Goal: Task Accomplishment & Management: Use online tool/utility

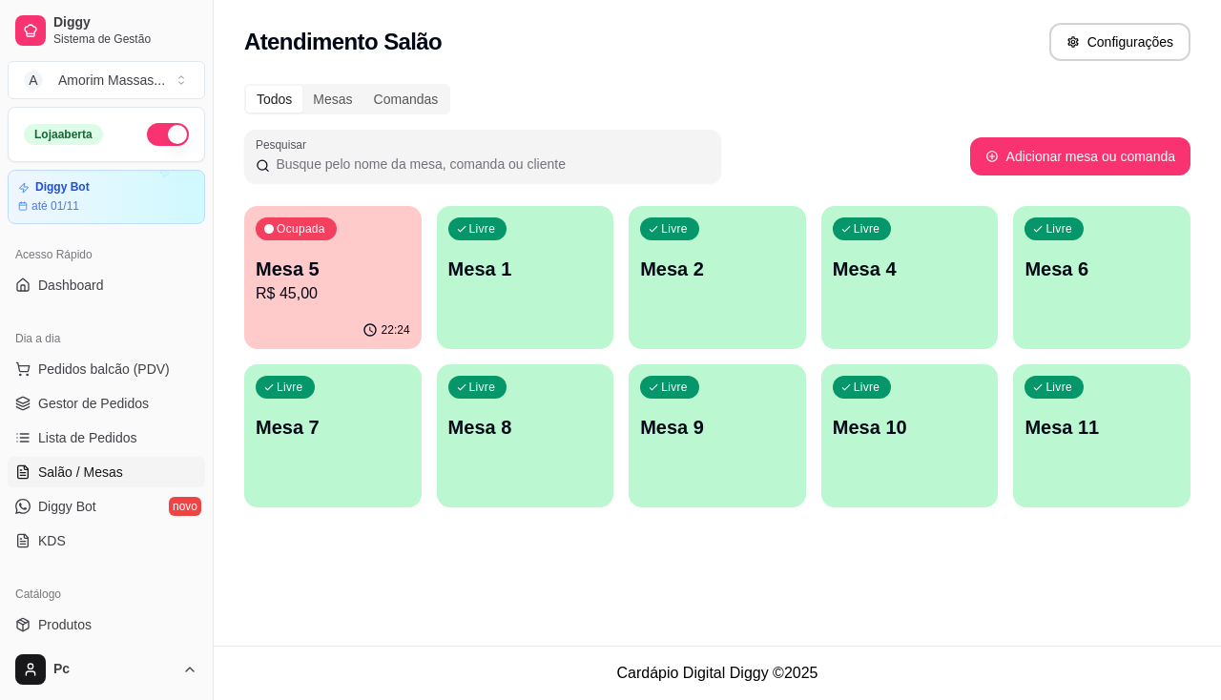
click at [322, 303] on p "R$ 45,00" at bounding box center [333, 293] width 155 height 23
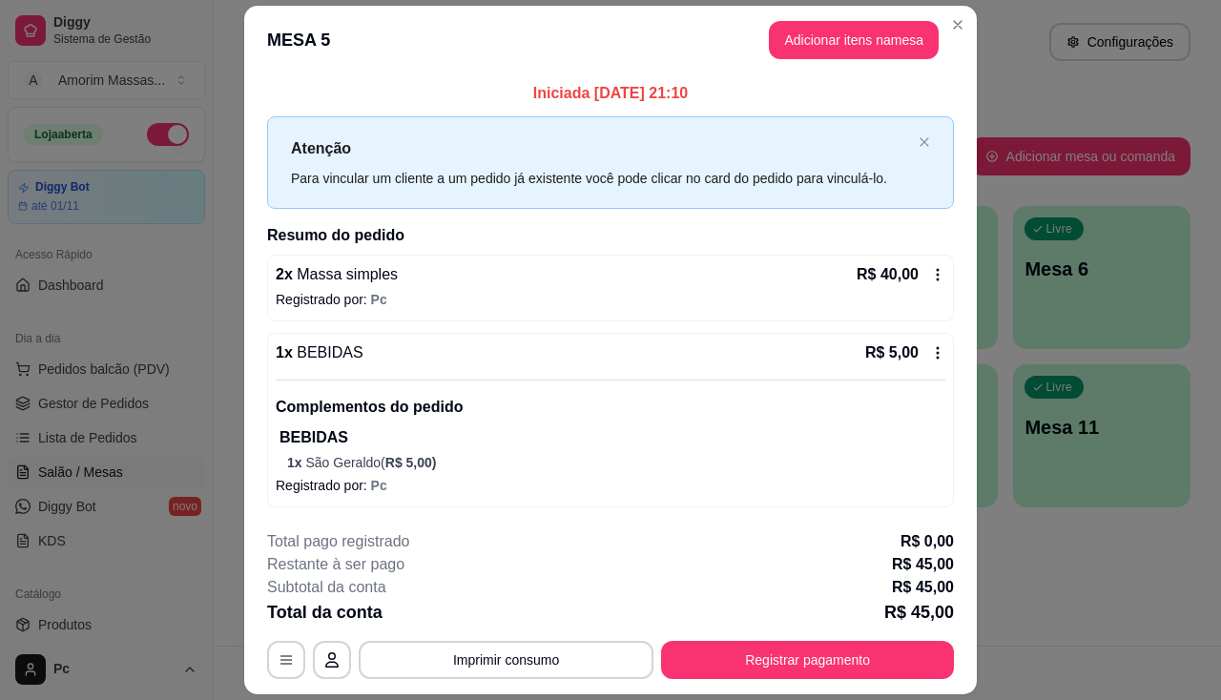
click at [467, 469] on p "1 x São Geraldo ( R$ 5,00 )" at bounding box center [616, 462] width 658 height 19
click at [468, 659] on button "Imprimir consumo" at bounding box center [506, 660] width 295 height 38
click at [491, 610] on button "IMPRESSORA" at bounding box center [505, 616] width 138 height 31
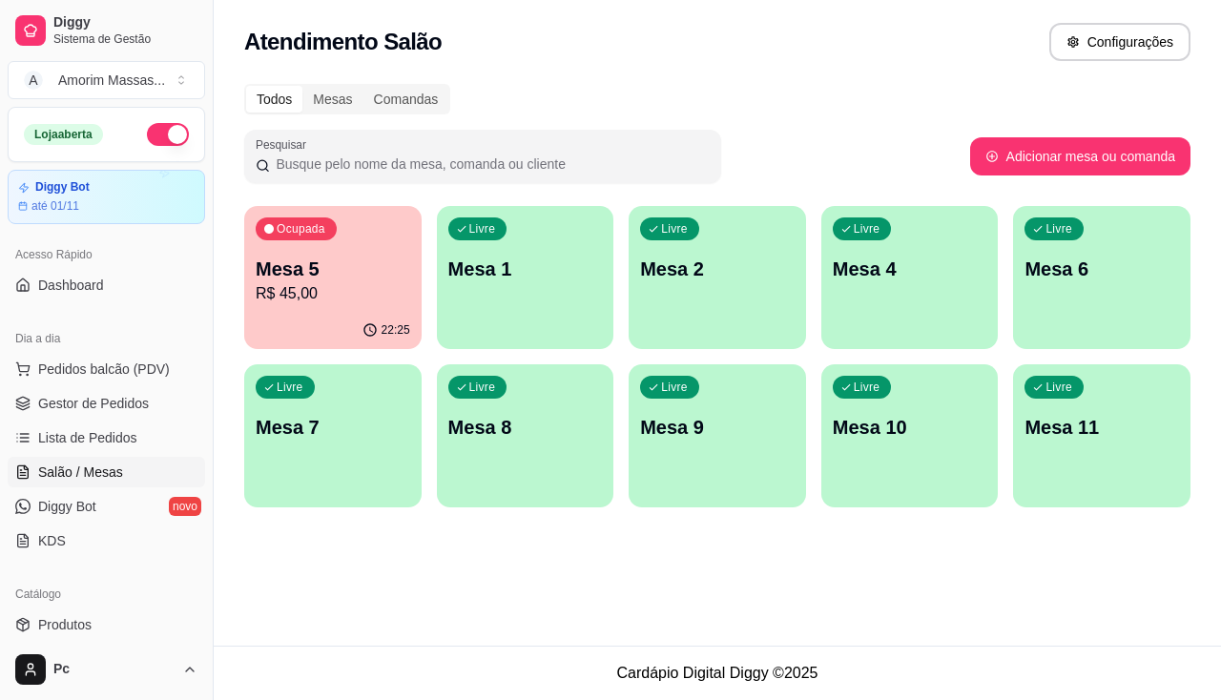
click at [911, 282] on div "Livre Mesa 4" at bounding box center [909, 266] width 177 height 120
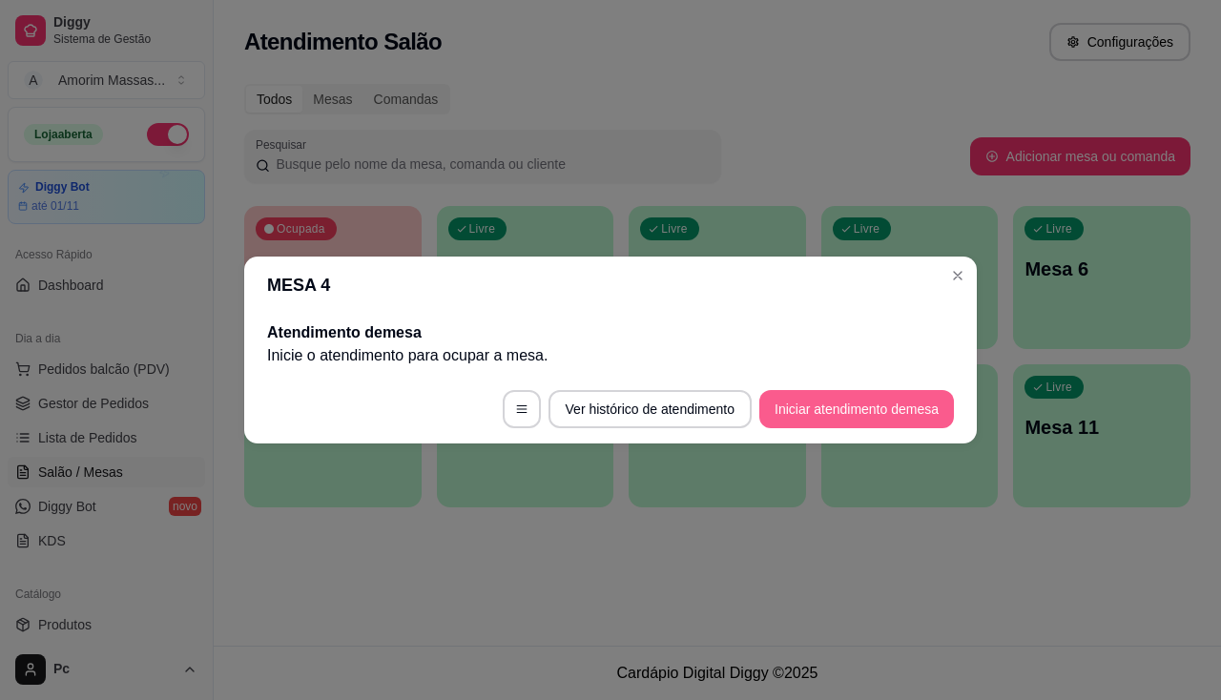
click at [827, 405] on button "Iniciar atendimento de mesa" at bounding box center [856, 409] width 195 height 38
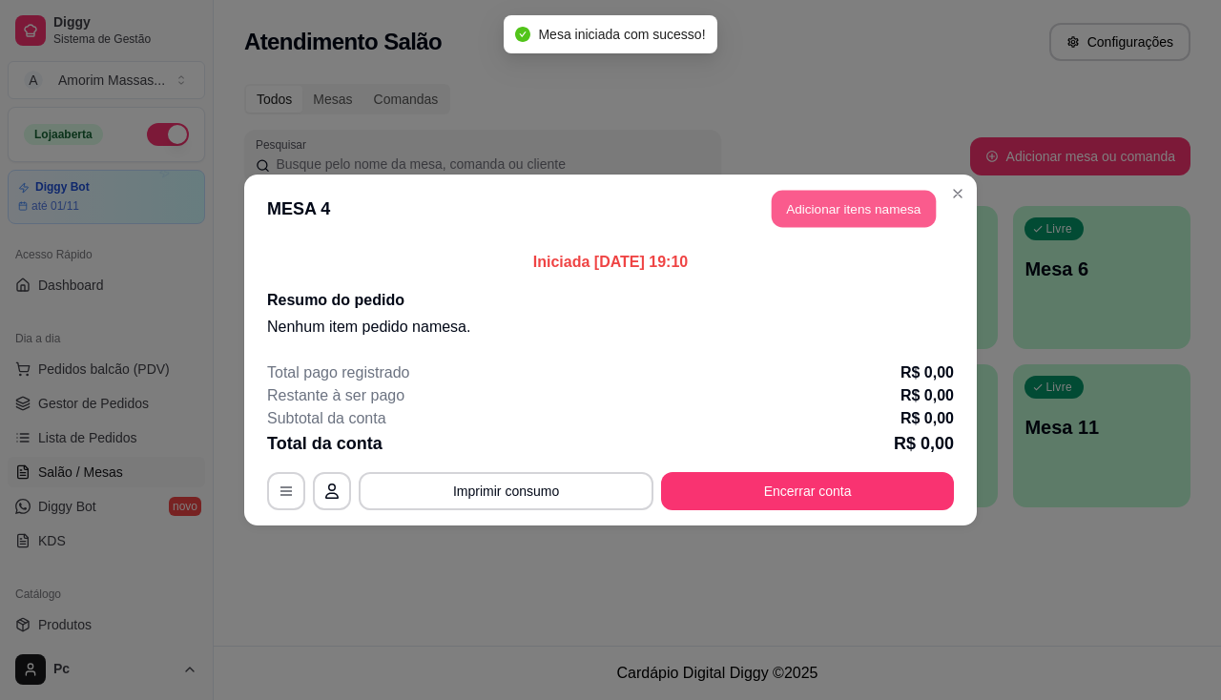
click at [816, 199] on button "Adicionar itens na mesa" at bounding box center [854, 209] width 164 height 37
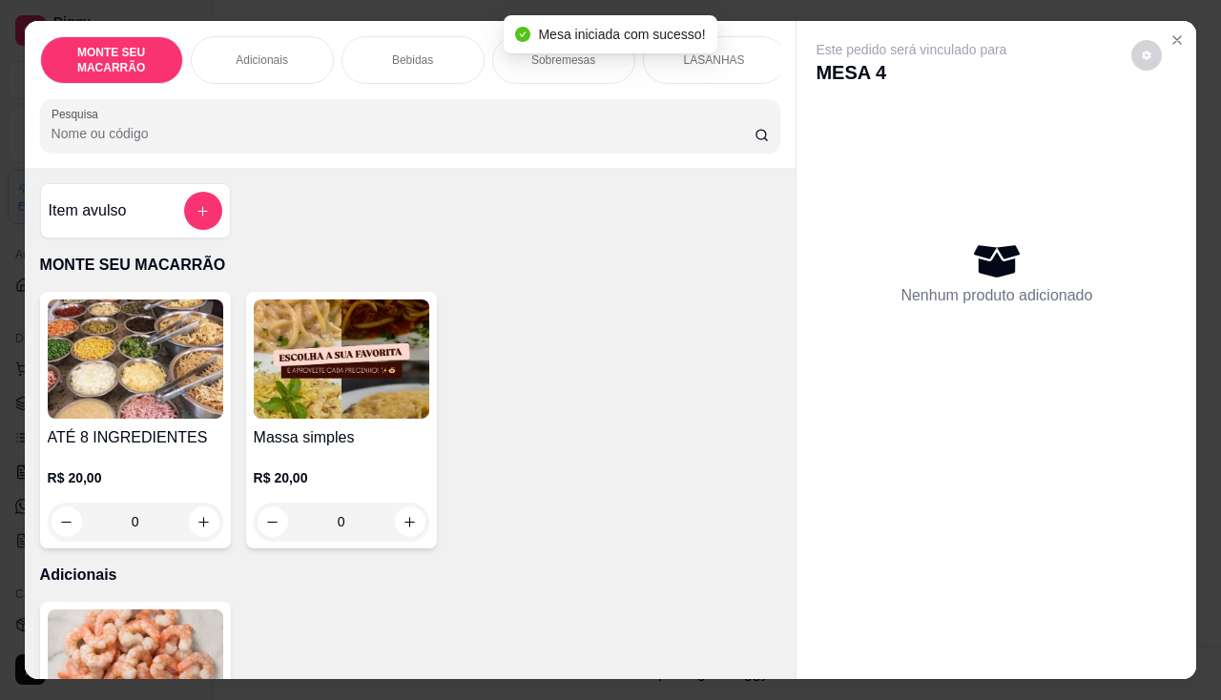
click at [294, 349] on img at bounding box center [342, 359] width 176 height 119
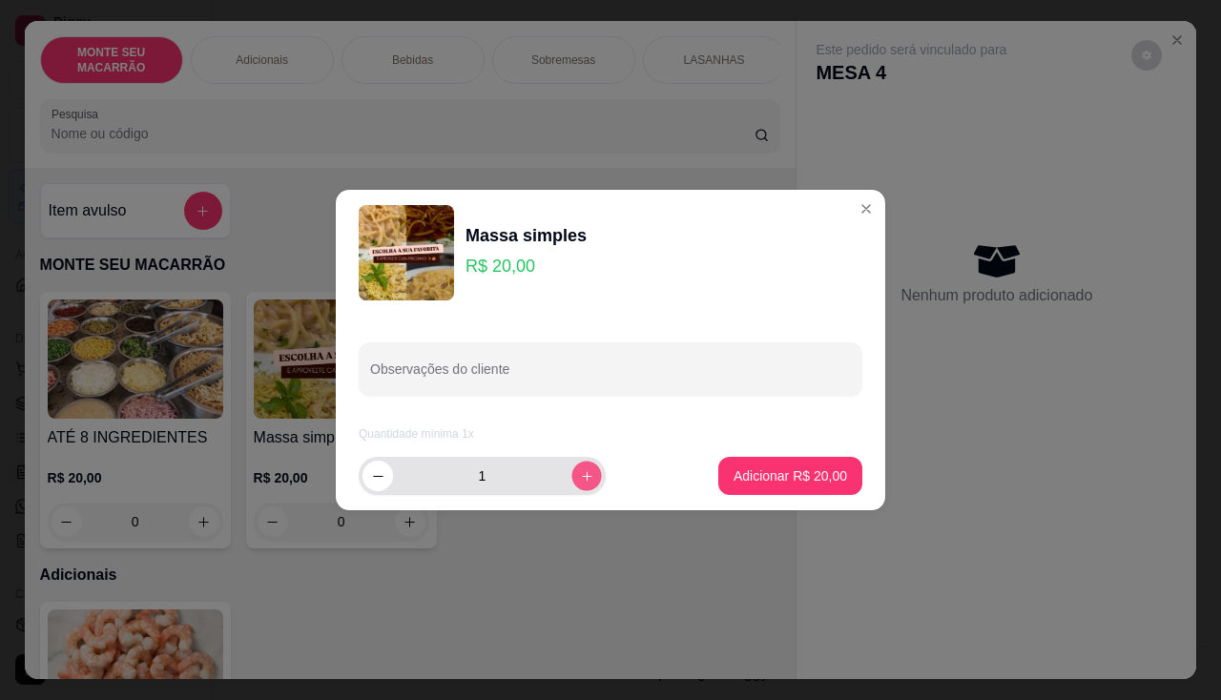
click at [580, 480] on icon "increase-product-quantity" at bounding box center [587, 476] width 14 height 14
type input "2"
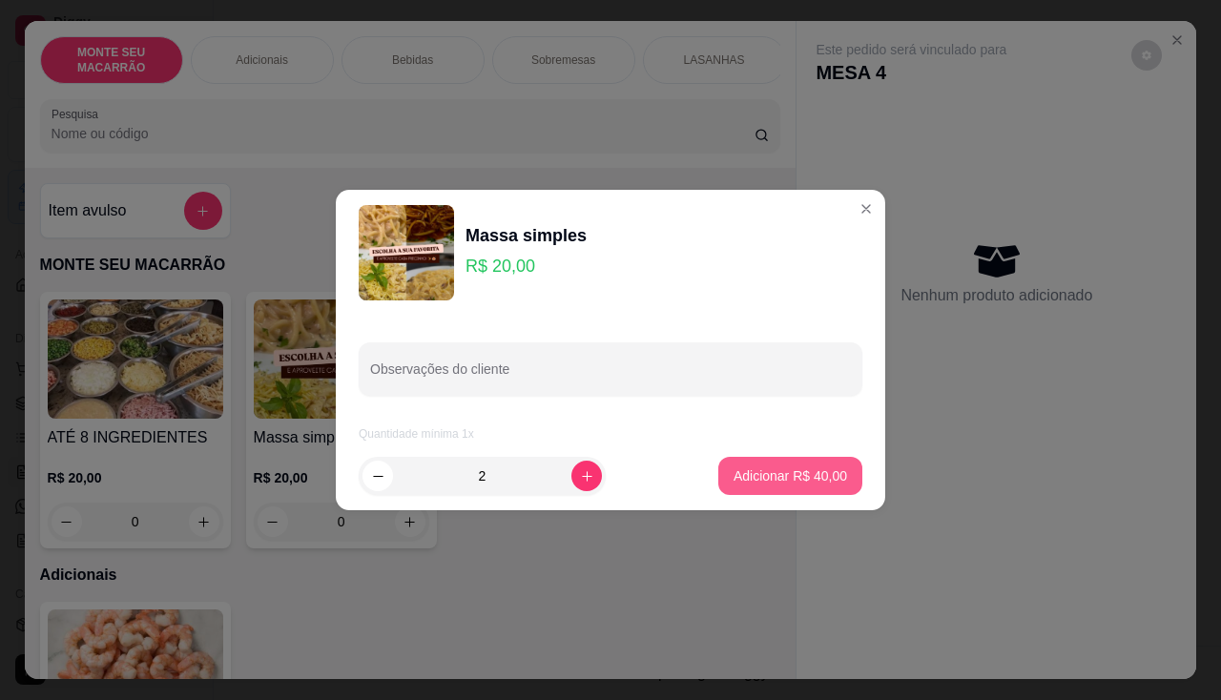
click at [806, 468] on p "Adicionar R$ 40,00" at bounding box center [791, 476] width 114 height 19
type input "2"
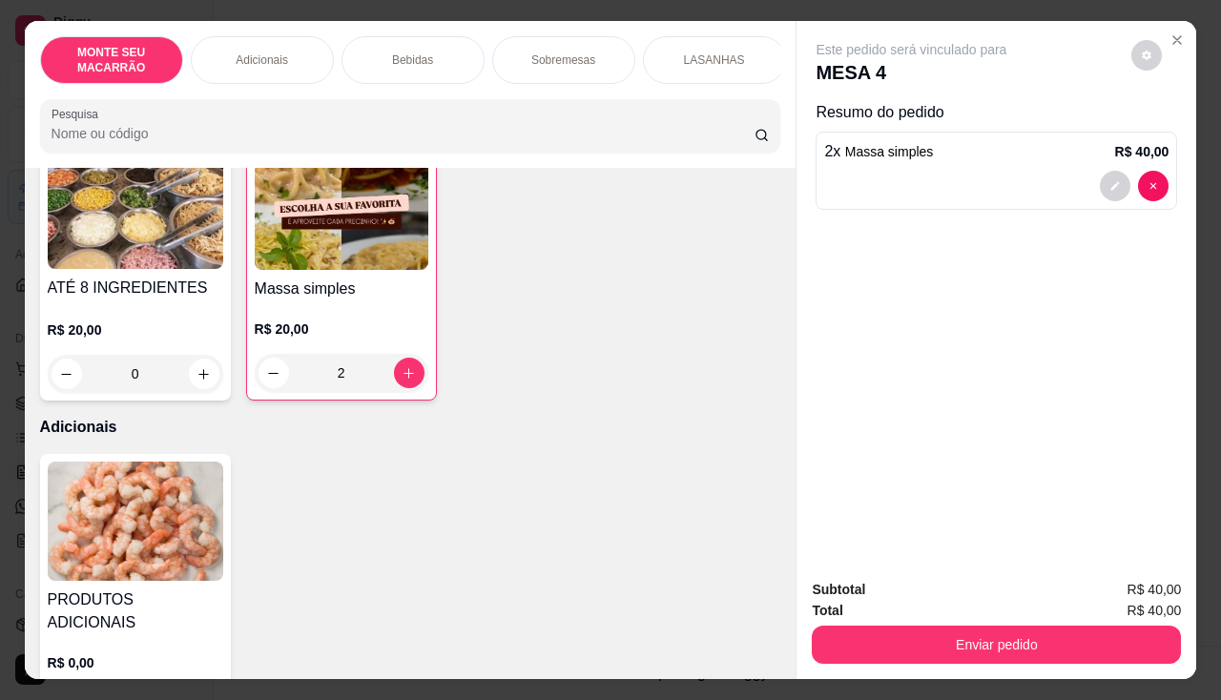
scroll to position [286, 0]
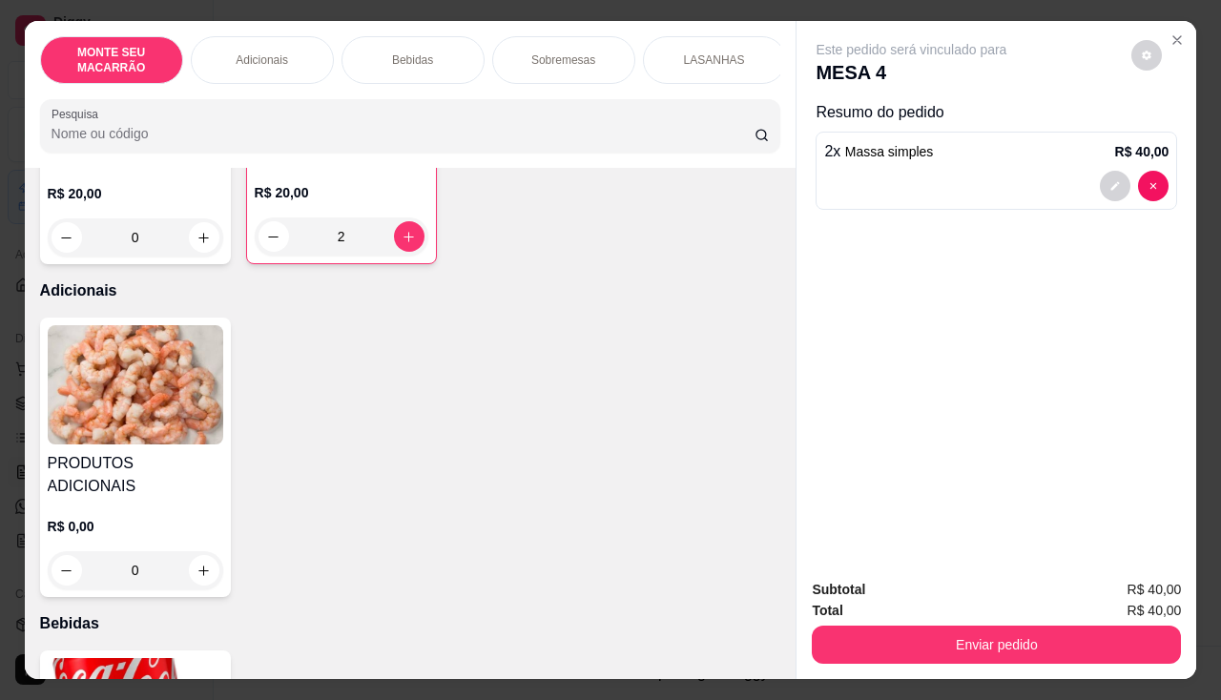
click at [127, 424] on img at bounding box center [136, 384] width 176 height 119
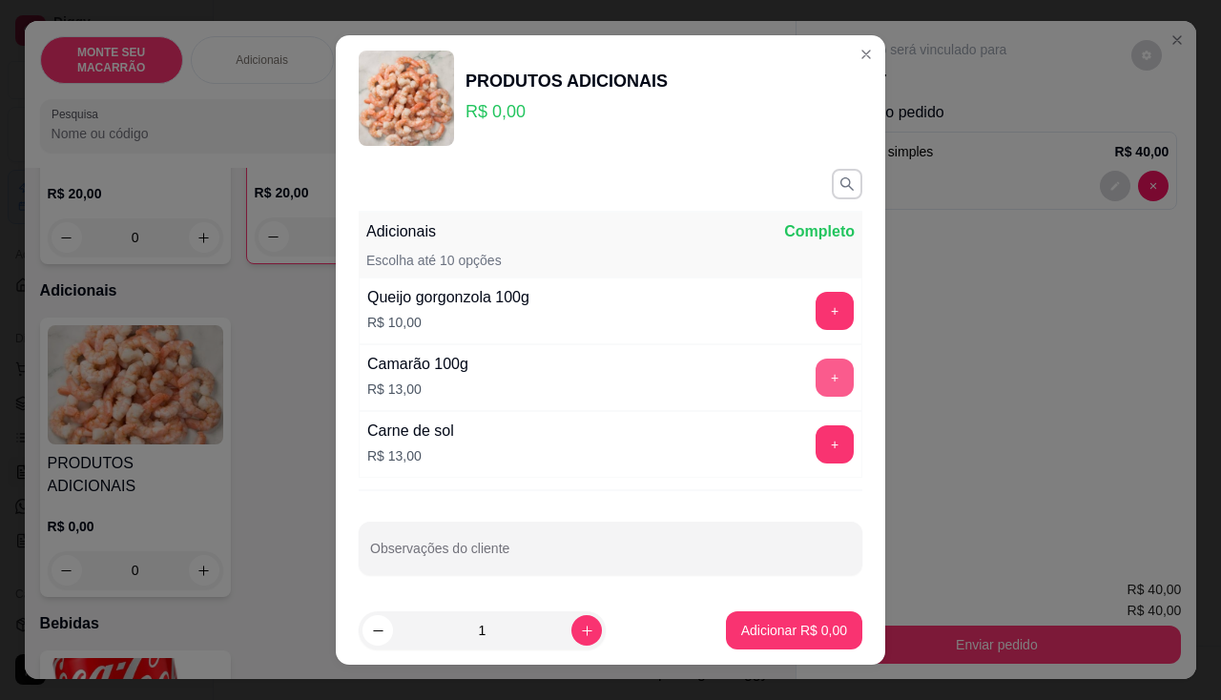
click at [816, 362] on button "+" at bounding box center [835, 378] width 38 height 38
click at [772, 625] on p "Adicionar R$ 13,00" at bounding box center [791, 630] width 114 height 19
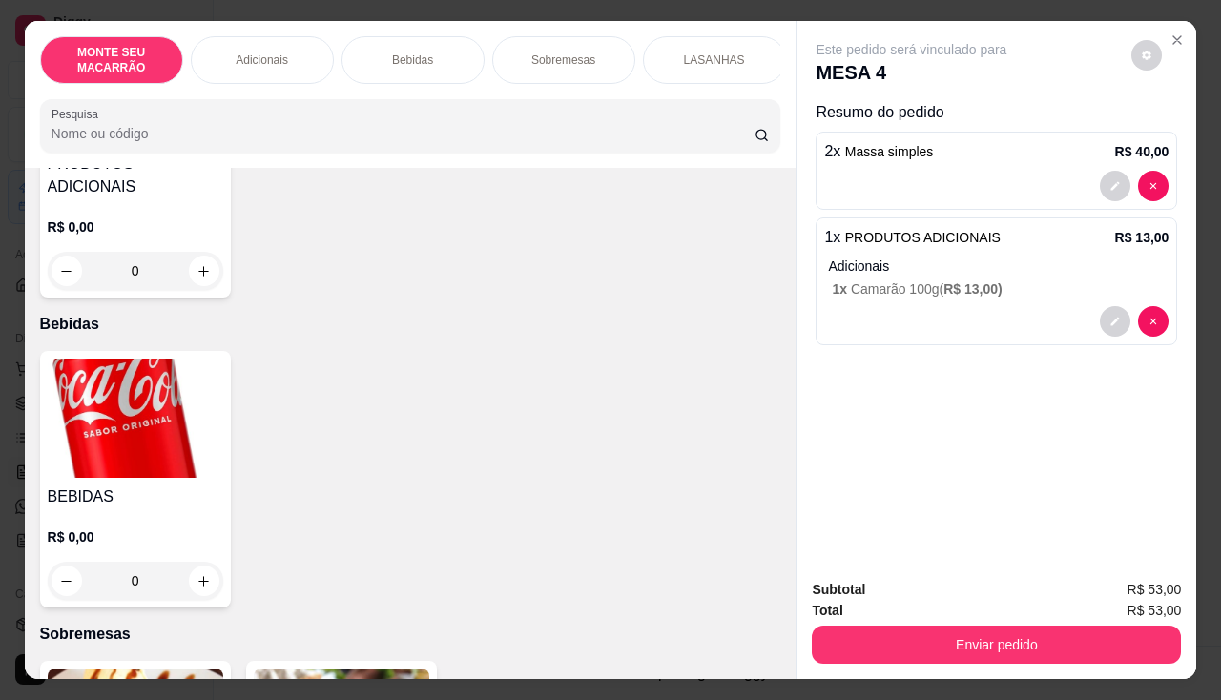
scroll to position [668, 0]
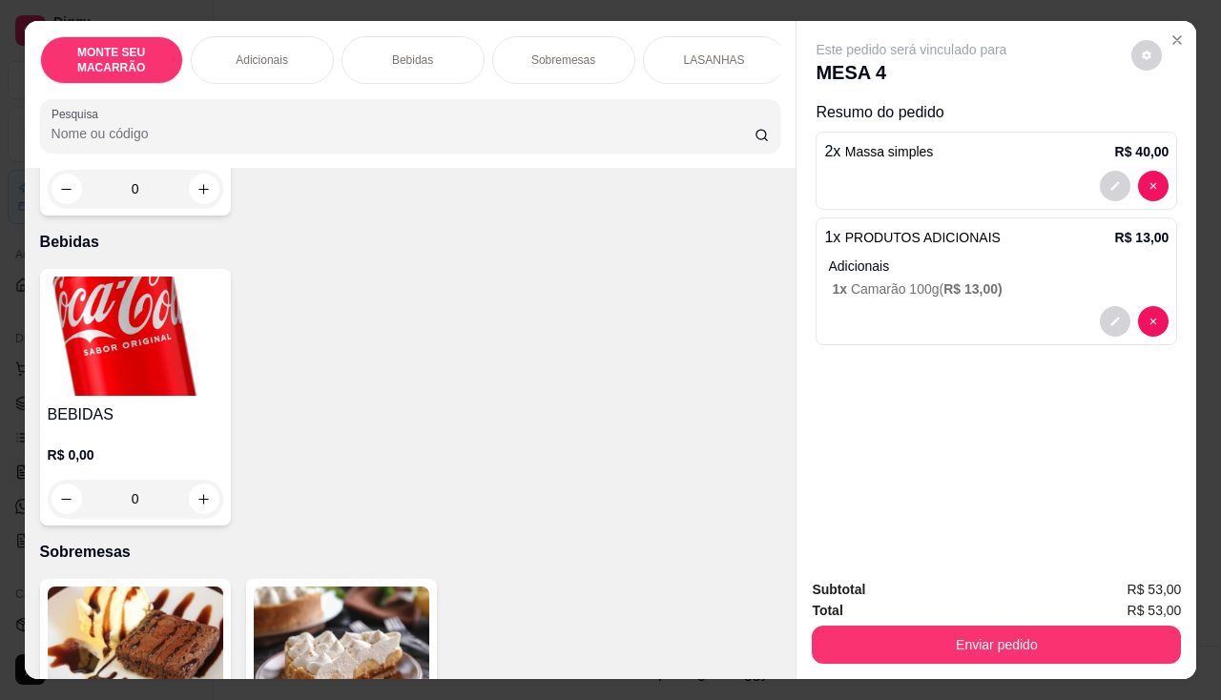
click at [131, 300] on img at bounding box center [136, 336] width 176 height 119
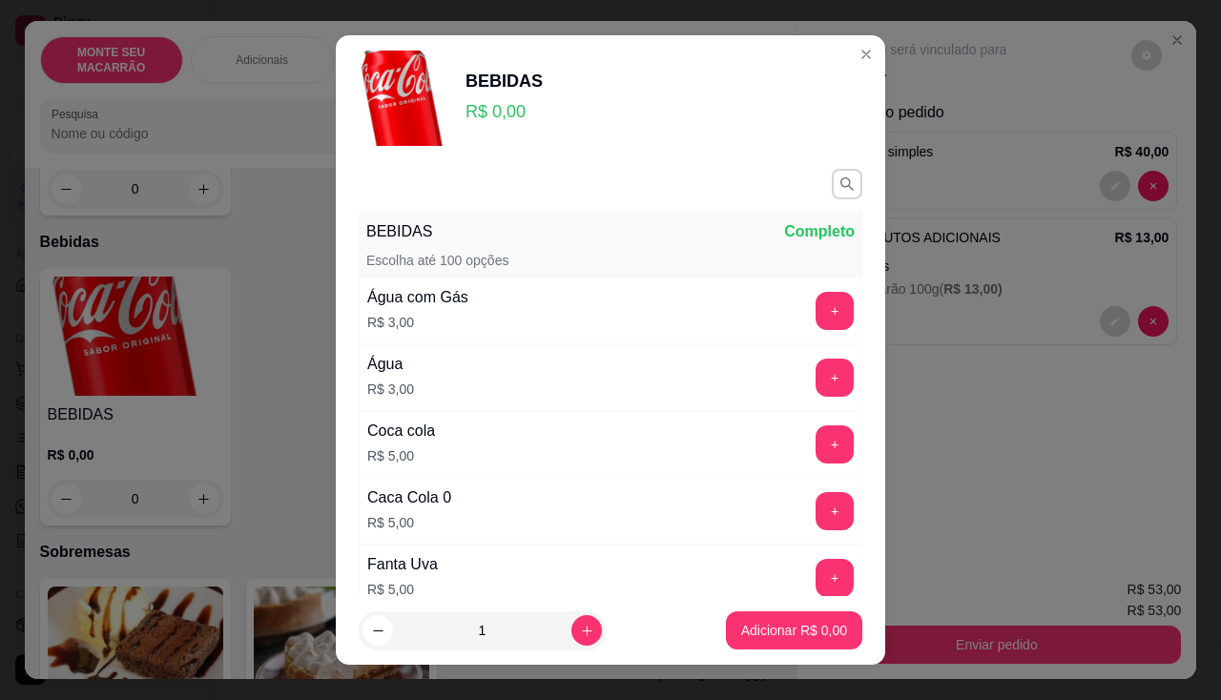
scroll to position [26, 0]
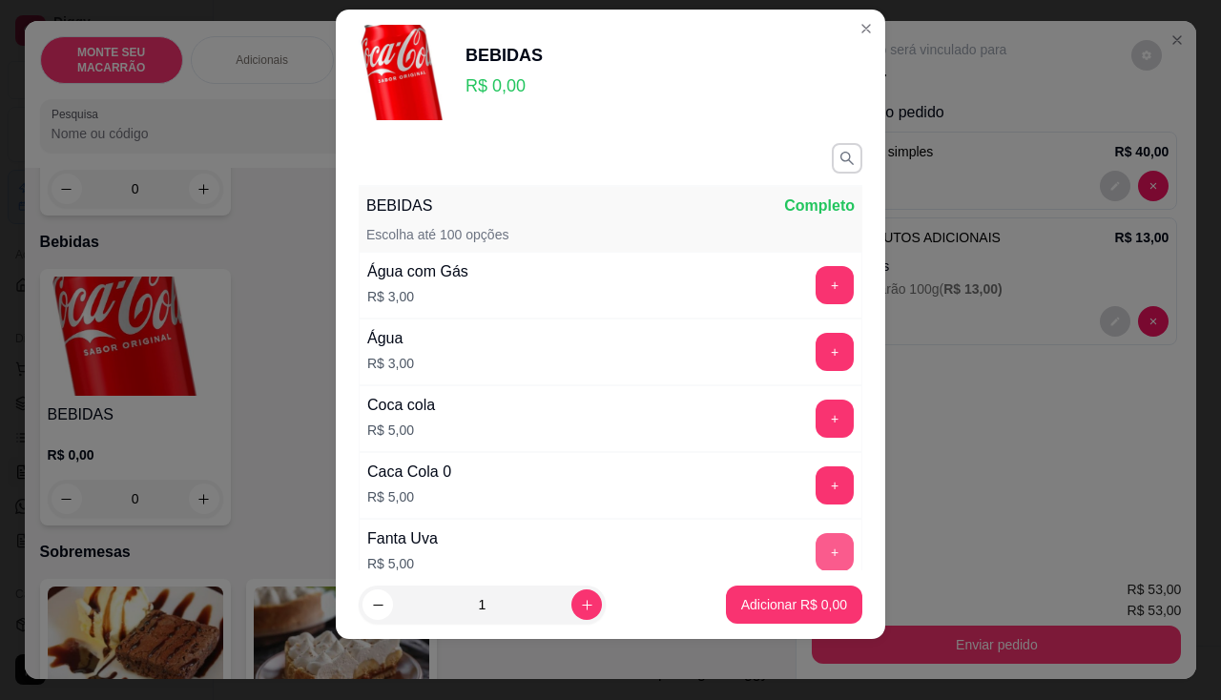
click at [816, 553] on button "+" at bounding box center [835, 552] width 38 height 38
click at [778, 613] on p "Adicionar R$ 5,00" at bounding box center [794, 604] width 106 height 19
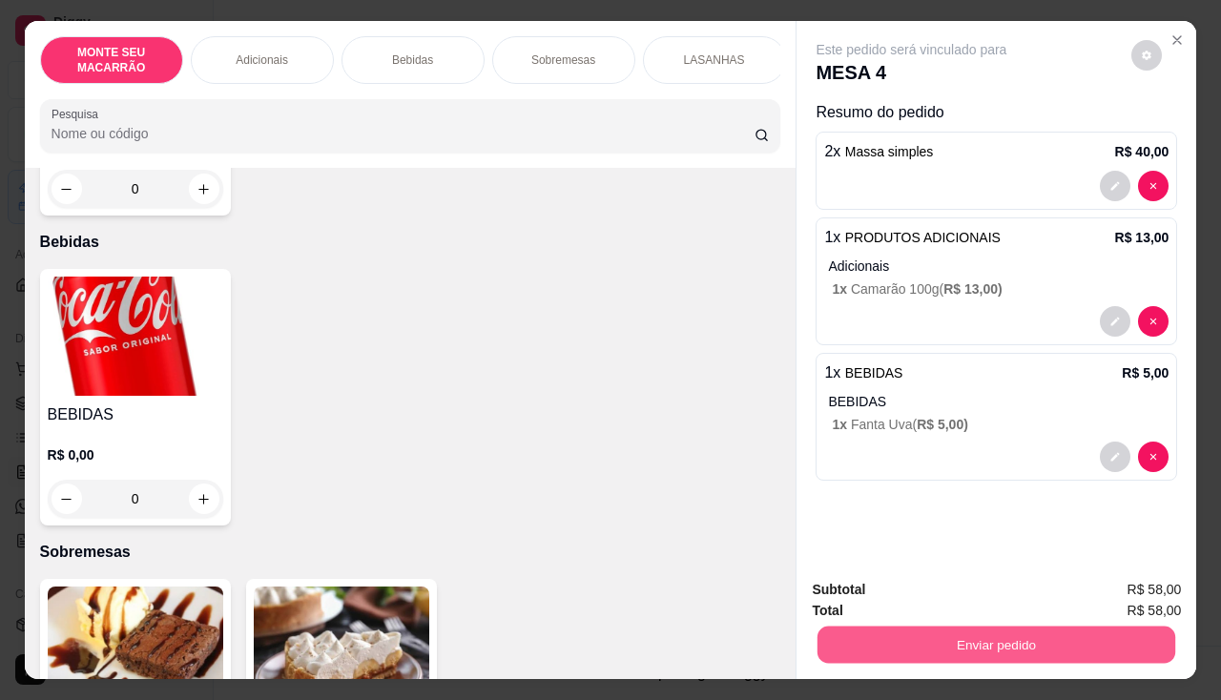
click at [972, 639] on button "Enviar pedido" at bounding box center [997, 645] width 358 height 37
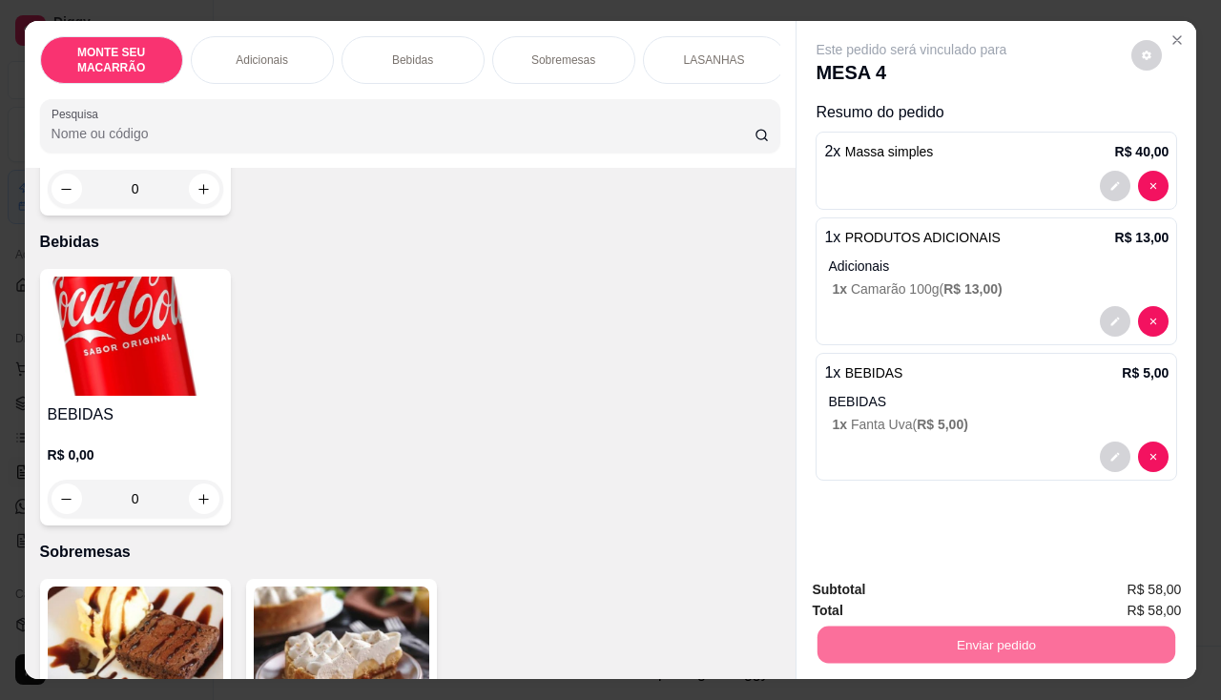
click at [1122, 587] on button "Enviar pedido" at bounding box center [1132, 589] width 105 height 35
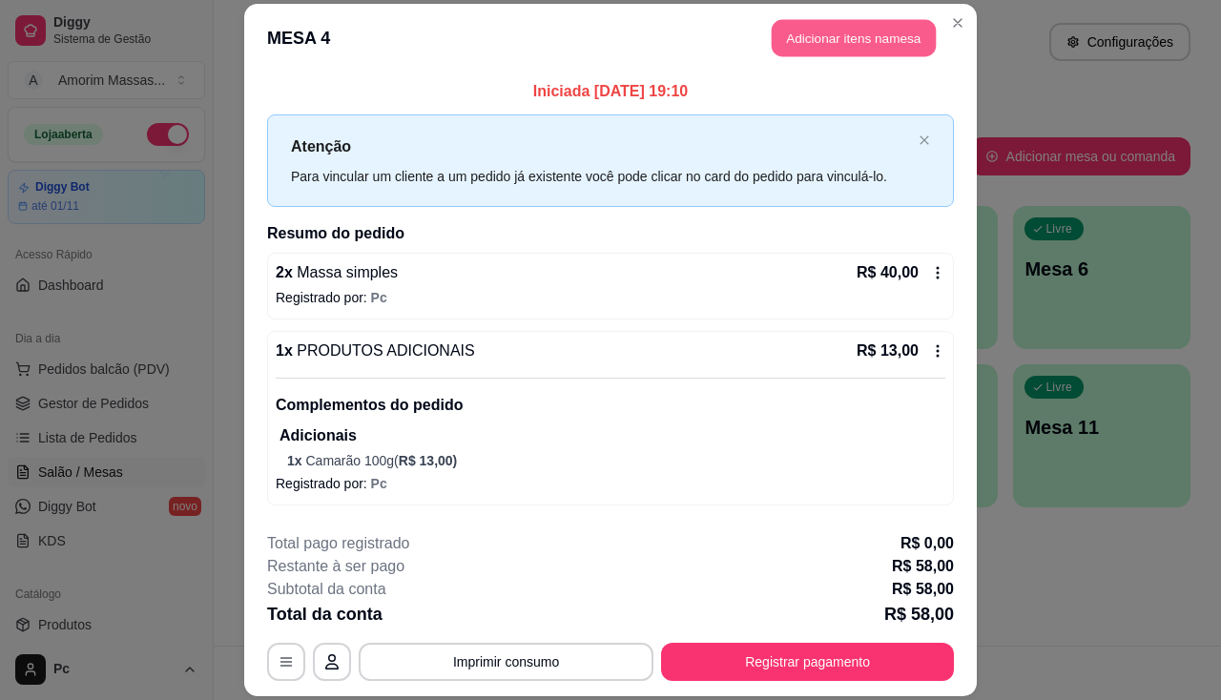
click at [838, 47] on button "Adicionar itens na mesa" at bounding box center [854, 37] width 164 height 37
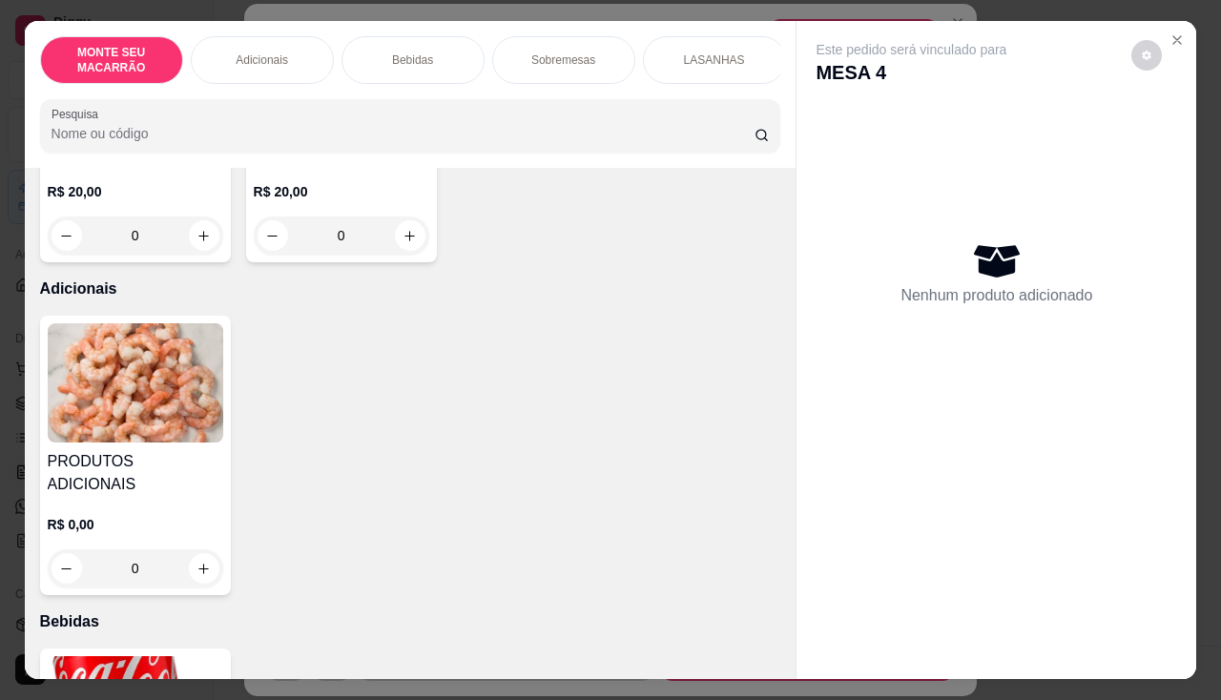
scroll to position [572, 0]
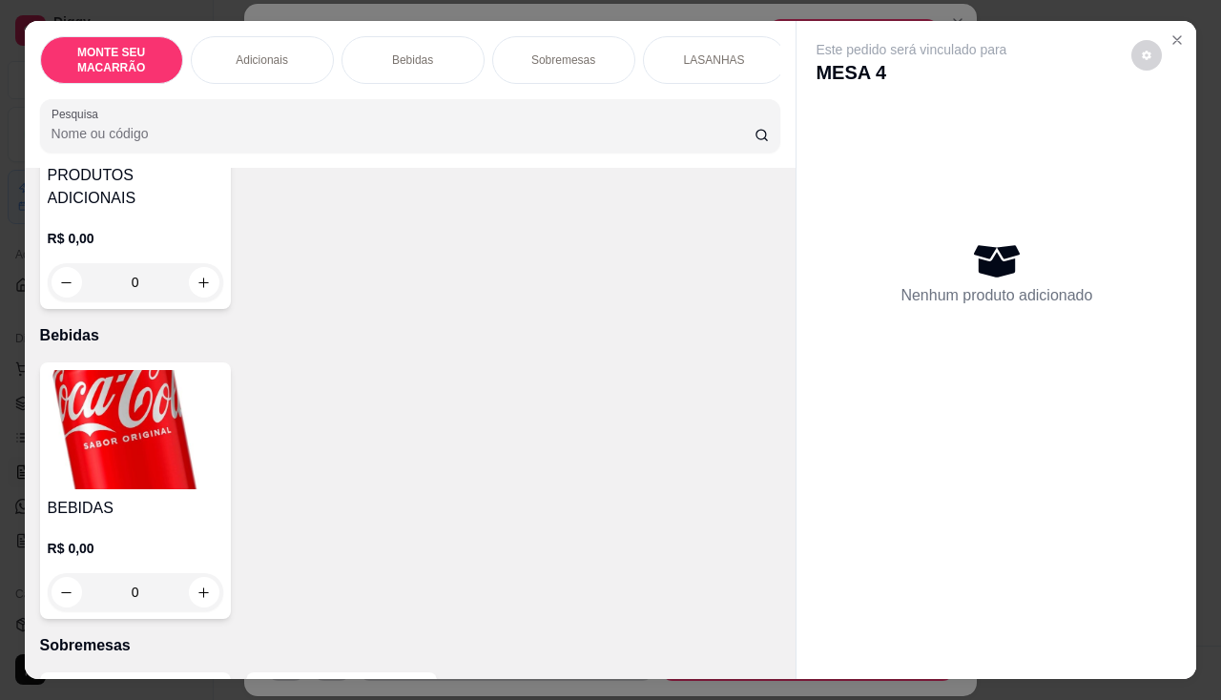
click at [134, 370] on img at bounding box center [136, 429] width 176 height 119
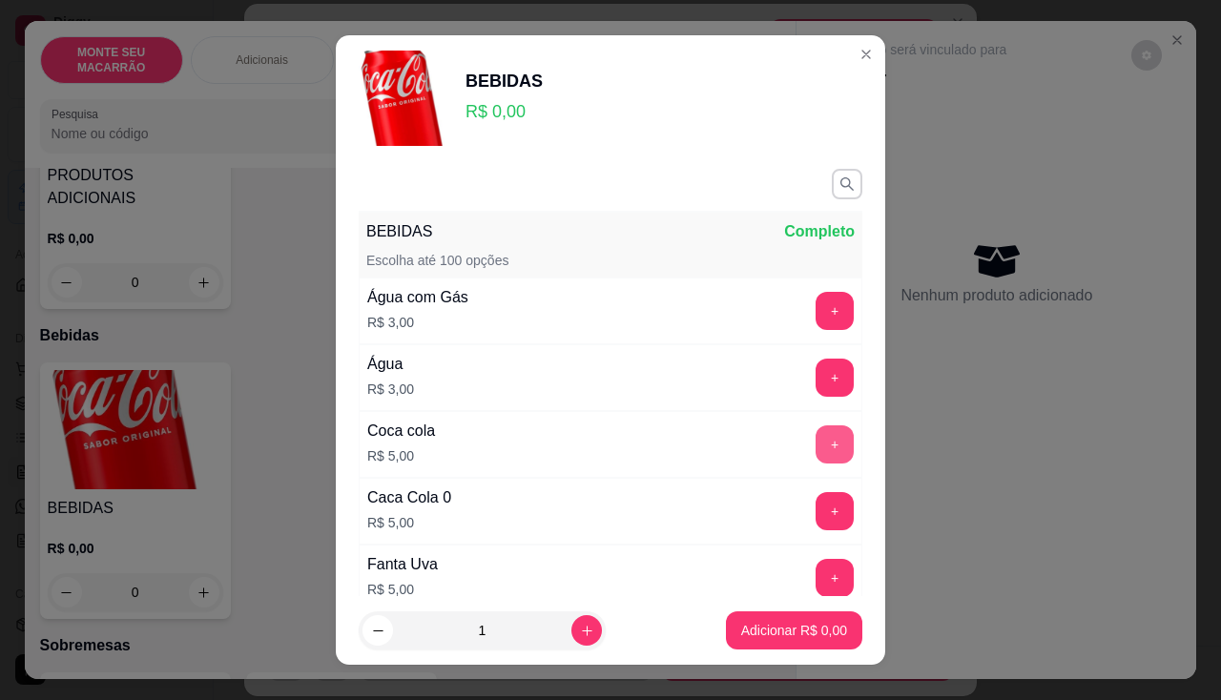
click at [816, 429] on button "+" at bounding box center [835, 444] width 38 height 38
click at [742, 631] on p "Adicionar R$ 5,00" at bounding box center [793, 631] width 103 height 18
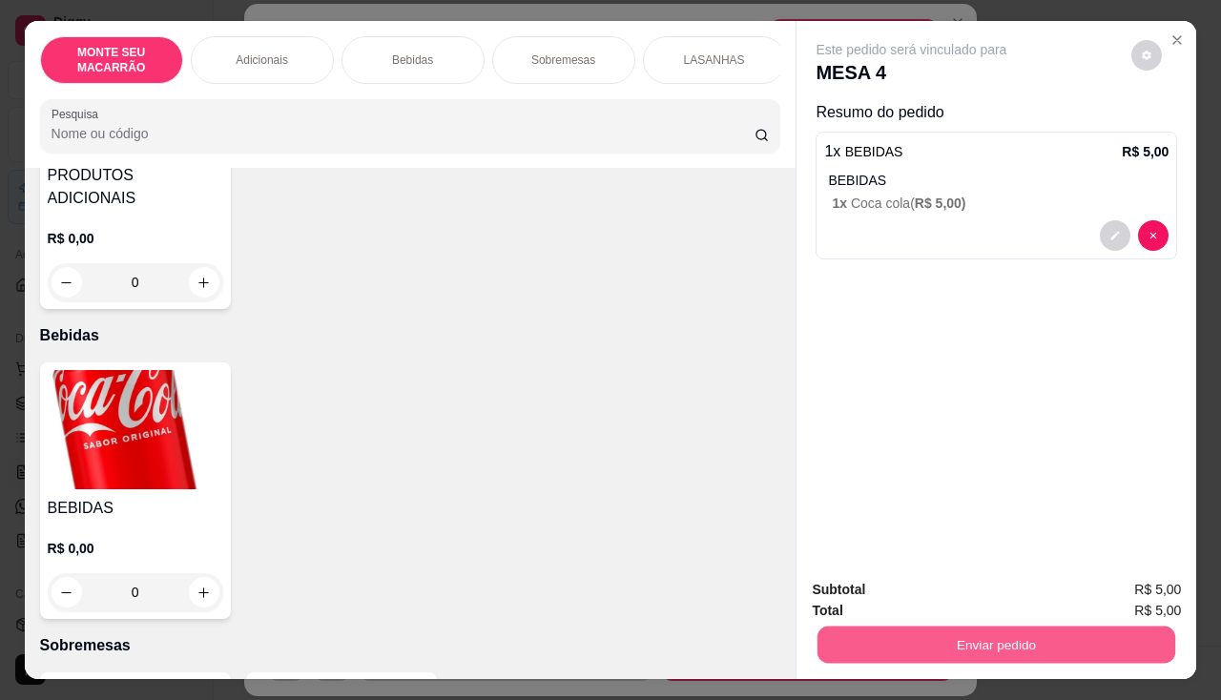
click at [1009, 631] on button "Enviar pedido" at bounding box center [997, 645] width 358 height 37
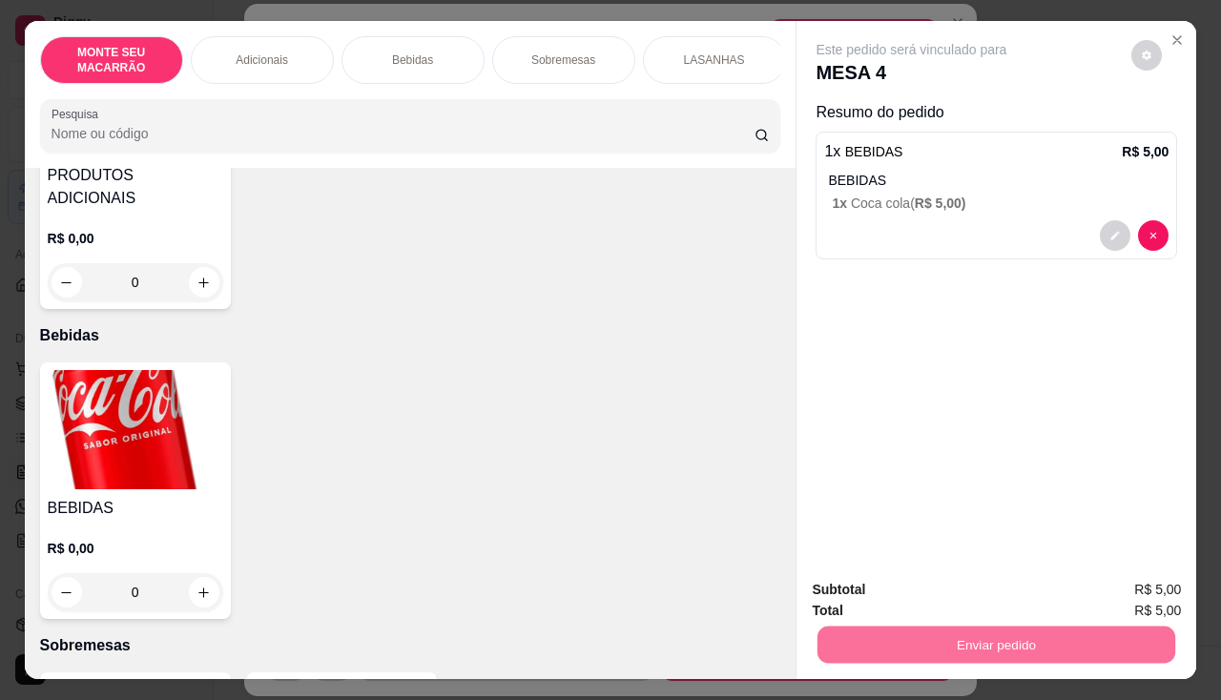
click at [1119, 594] on button "Enviar pedido" at bounding box center [1132, 590] width 108 height 36
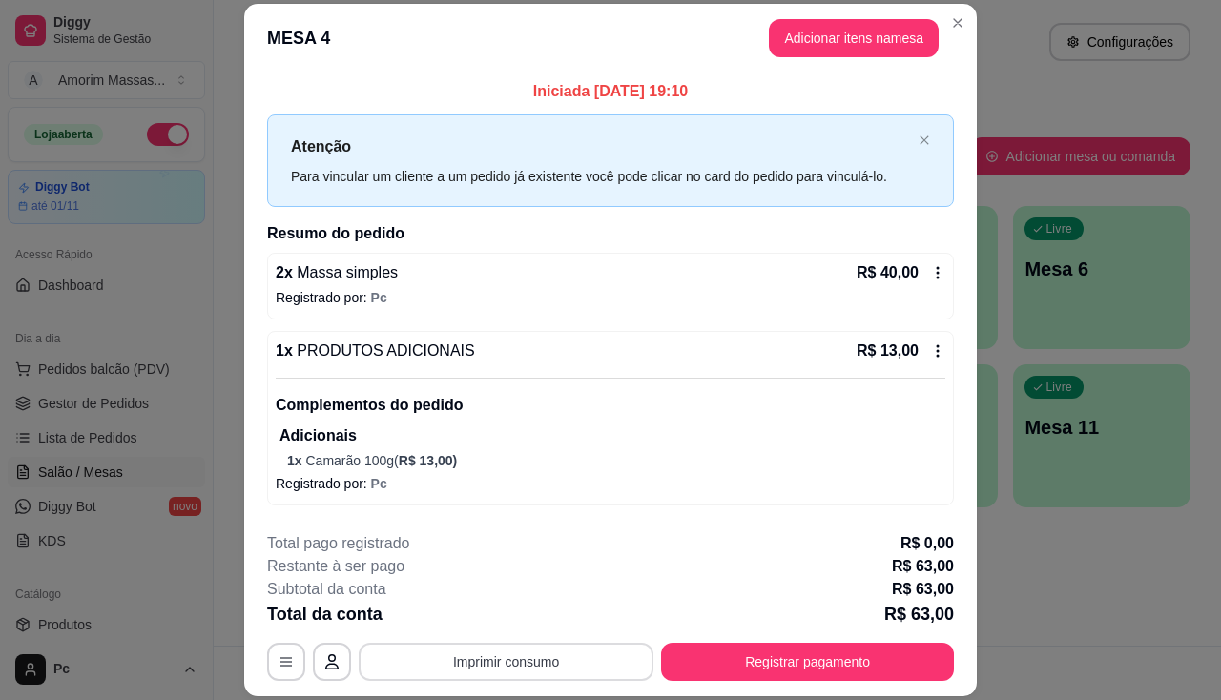
click at [517, 668] on button "Imprimir consumo" at bounding box center [506, 662] width 295 height 38
click at [529, 611] on button "IMPRESSORA" at bounding box center [505, 618] width 134 height 30
drag, startPoint x: 229, startPoint y: 595, endPoint x: 225, endPoint y: 698, distance: 103.1
click at [225, 689] on div "**********" at bounding box center [610, 350] width 1221 height 700
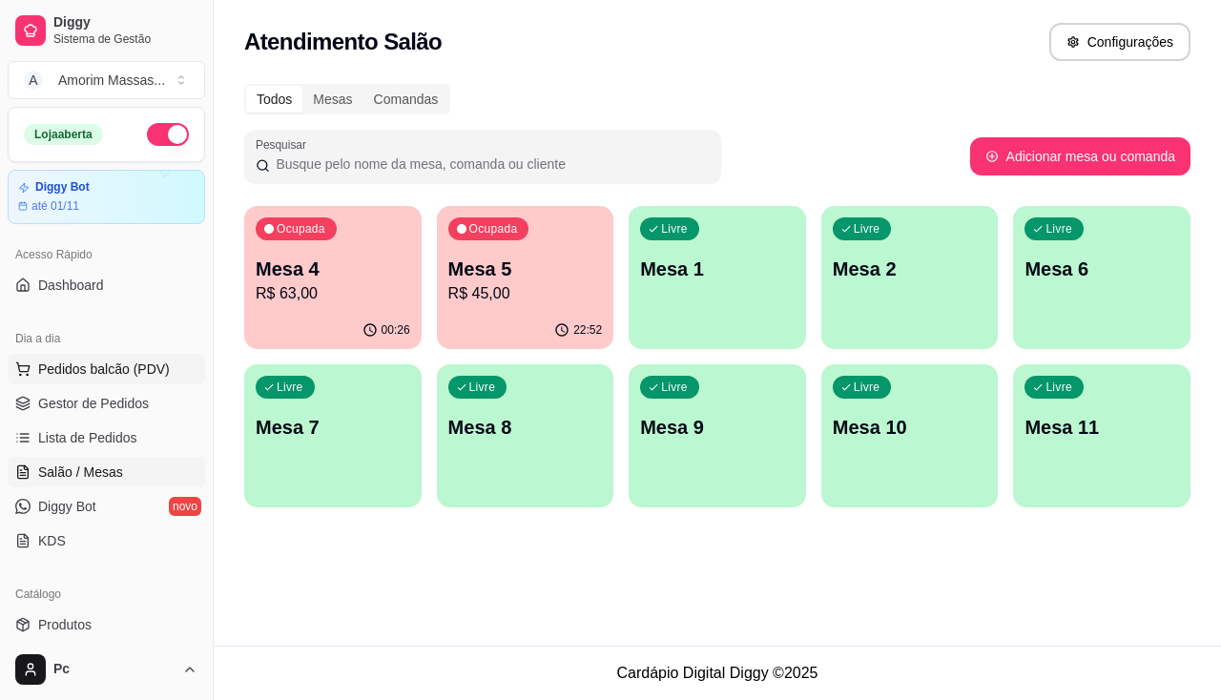
click at [124, 367] on span "Pedidos balcão (PDV)" at bounding box center [104, 369] width 132 height 19
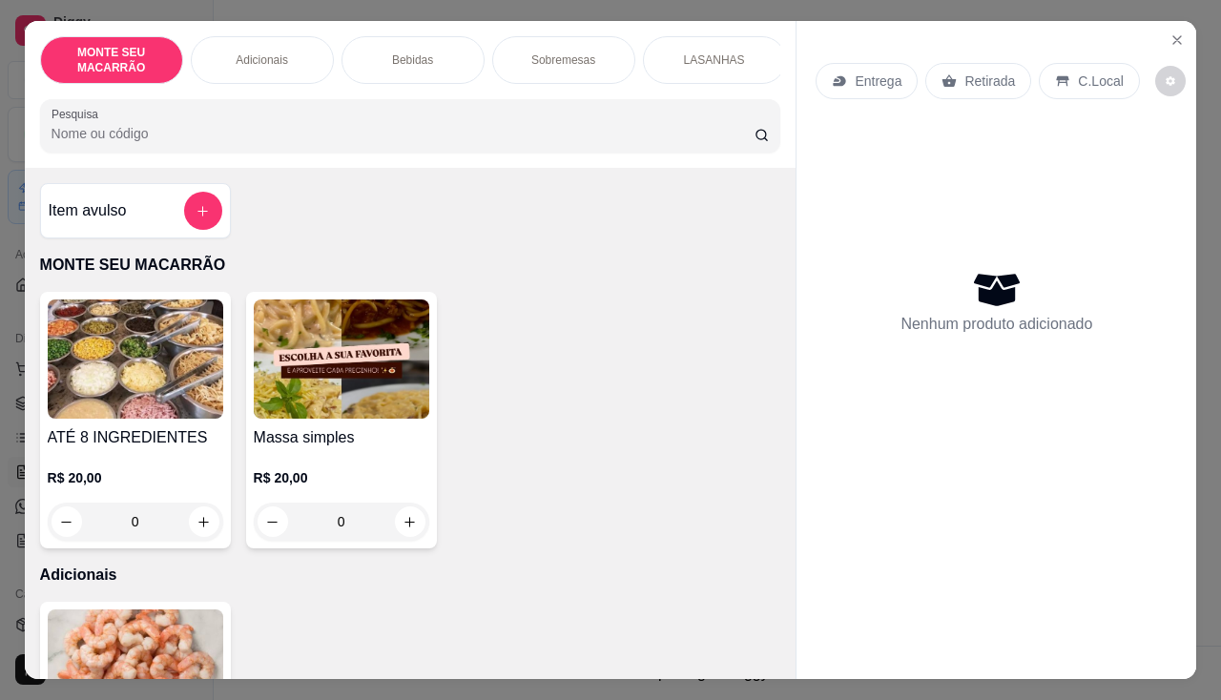
click at [329, 388] on img at bounding box center [342, 359] width 176 height 119
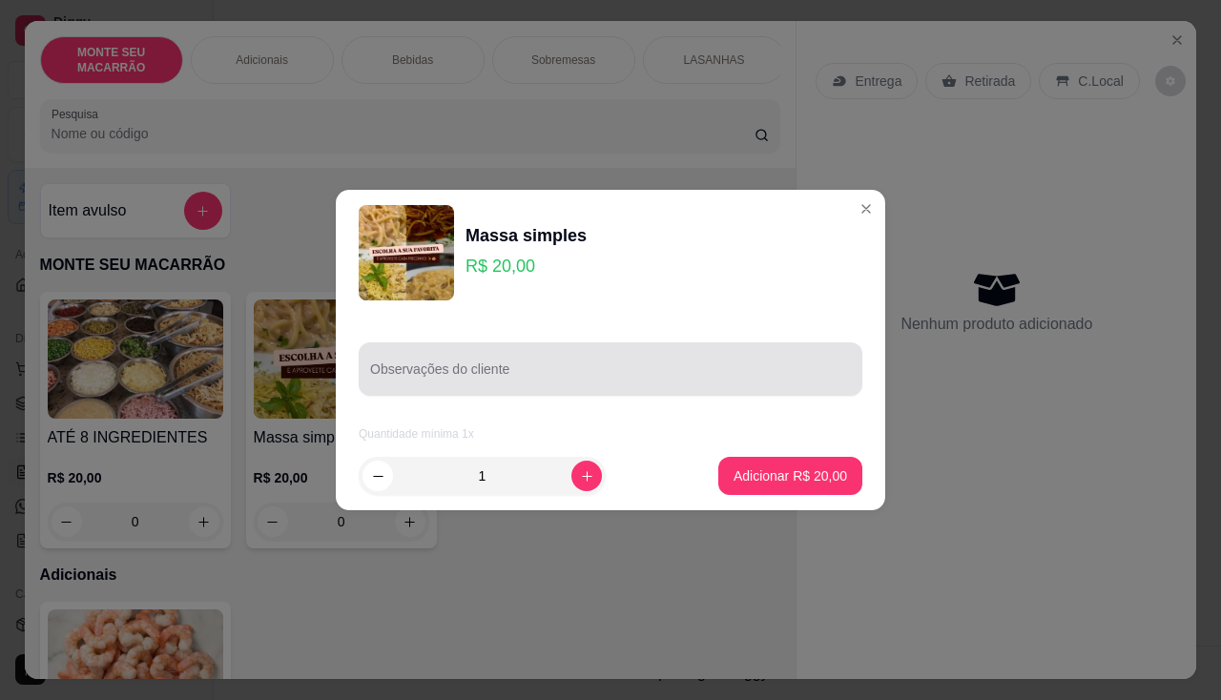
click at [513, 366] on div at bounding box center [610, 369] width 481 height 38
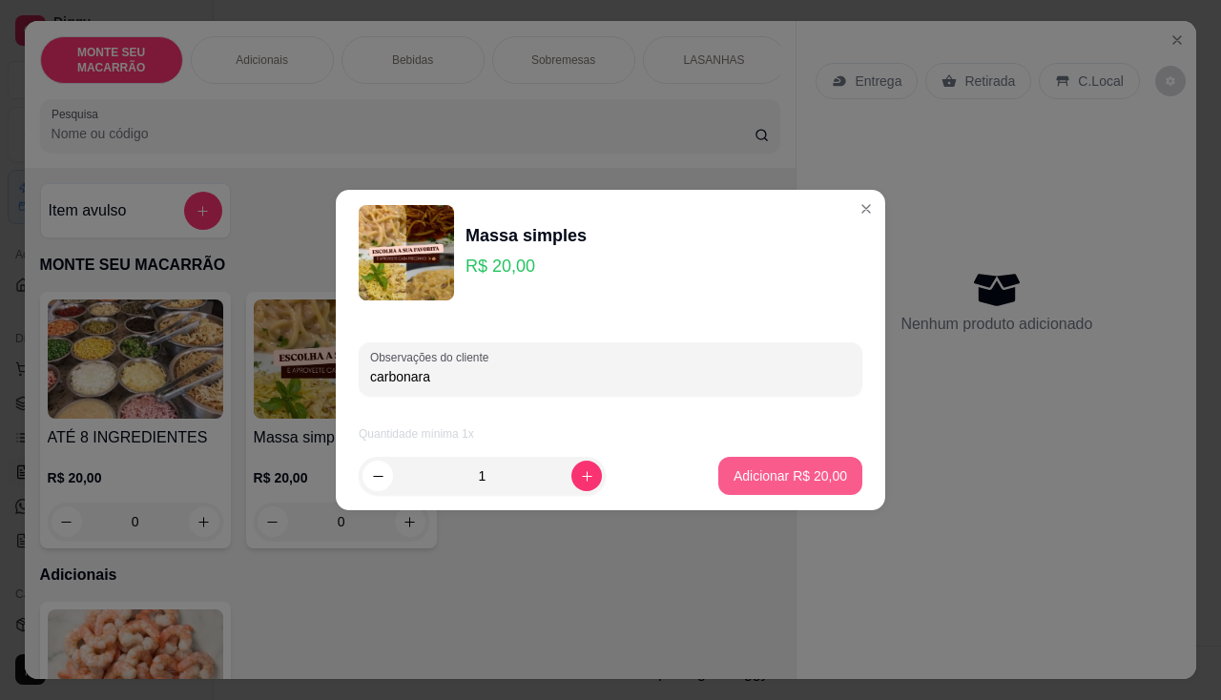
type input "carbonara"
click at [736, 476] on p "Adicionar R$ 20,00" at bounding box center [791, 476] width 111 height 18
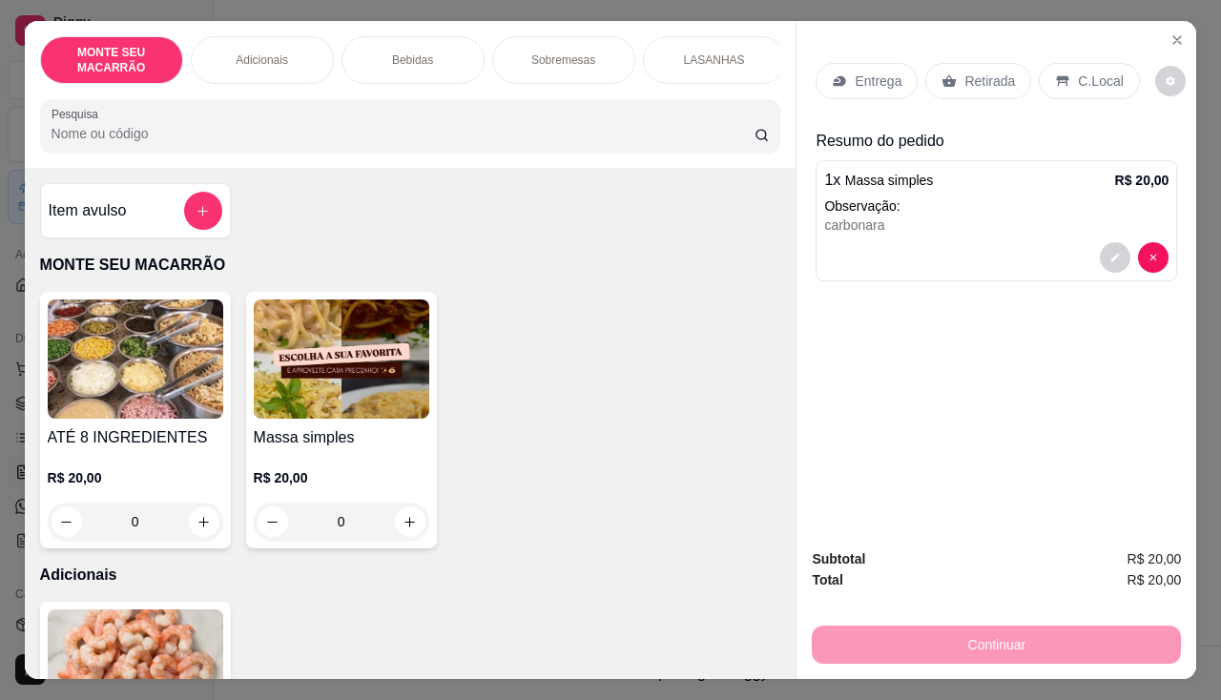
click at [994, 199] on p "Observação:" at bounding box center [996, 206] width 344 height 19
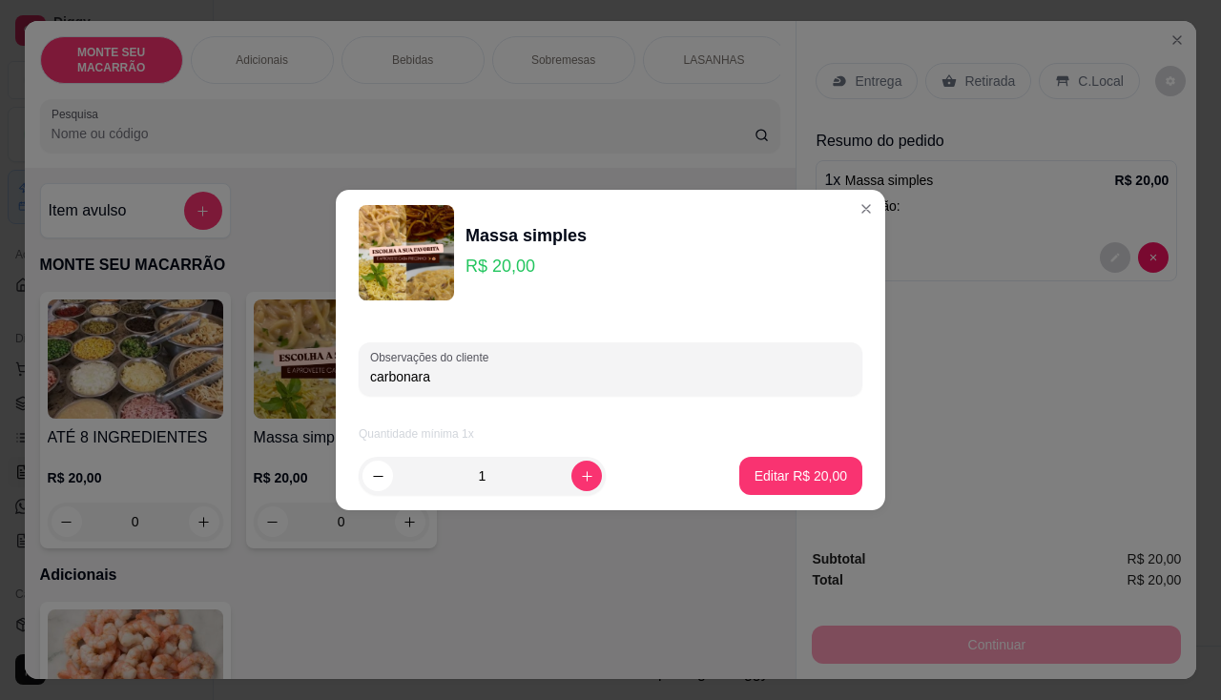
click at [456, 372] on input "carbonara" at bounding box center [610, 376] width 481 height 19
type input "carbonara"
click at [791, 482] on p "Editar R$ 20,00" at bounding box center [801, 476] width 93 height 19
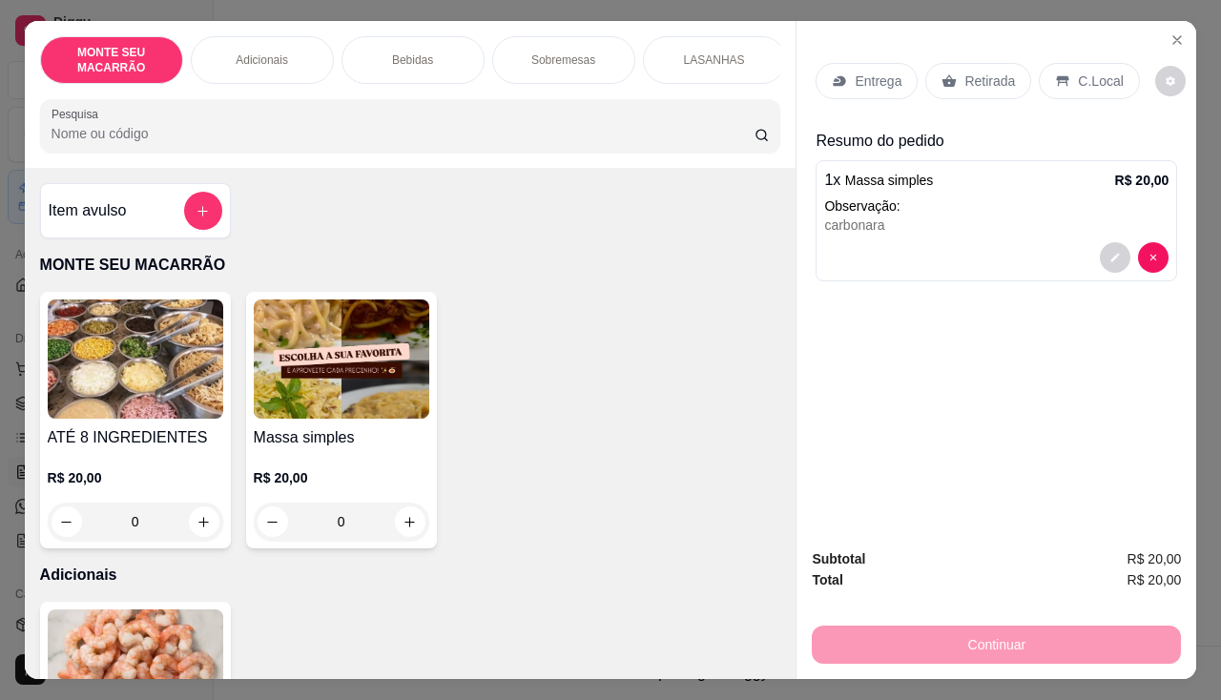
click at [859, 72] on p "Entrega" at bounding box center [878, 81] width 47 height 19
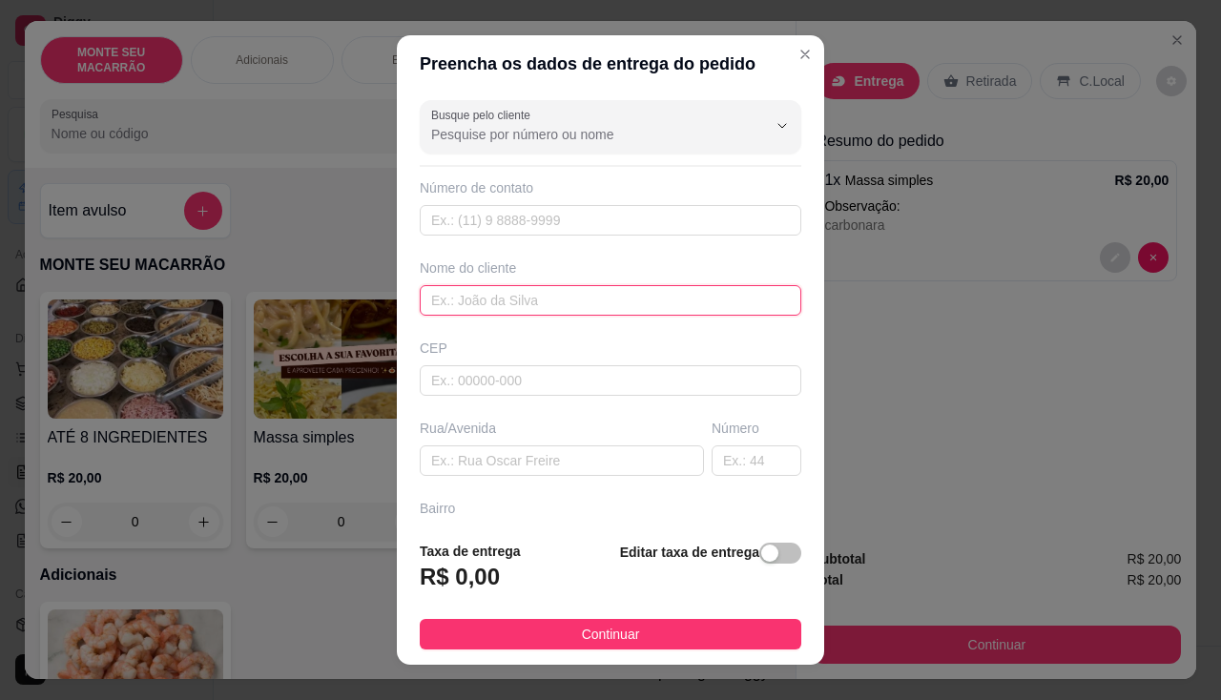
click at [468, 311] on input "text" at bounding box center [611, 300] width 382 height 31
type input "[PERSON_NAME]"
click at [767, 552] on span "button" at bounding box center [780, 553] width 42 height 21
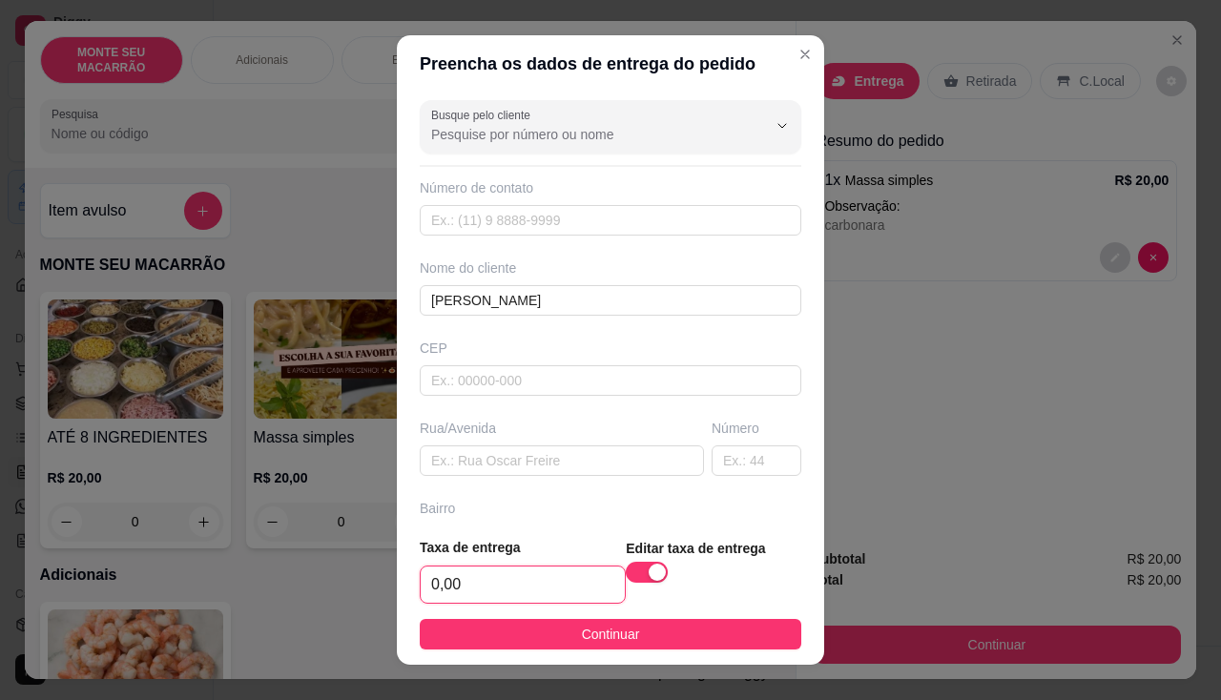
click at [498, 583] on input "0,00" at bounding box center [523, 585] width 204 height 36
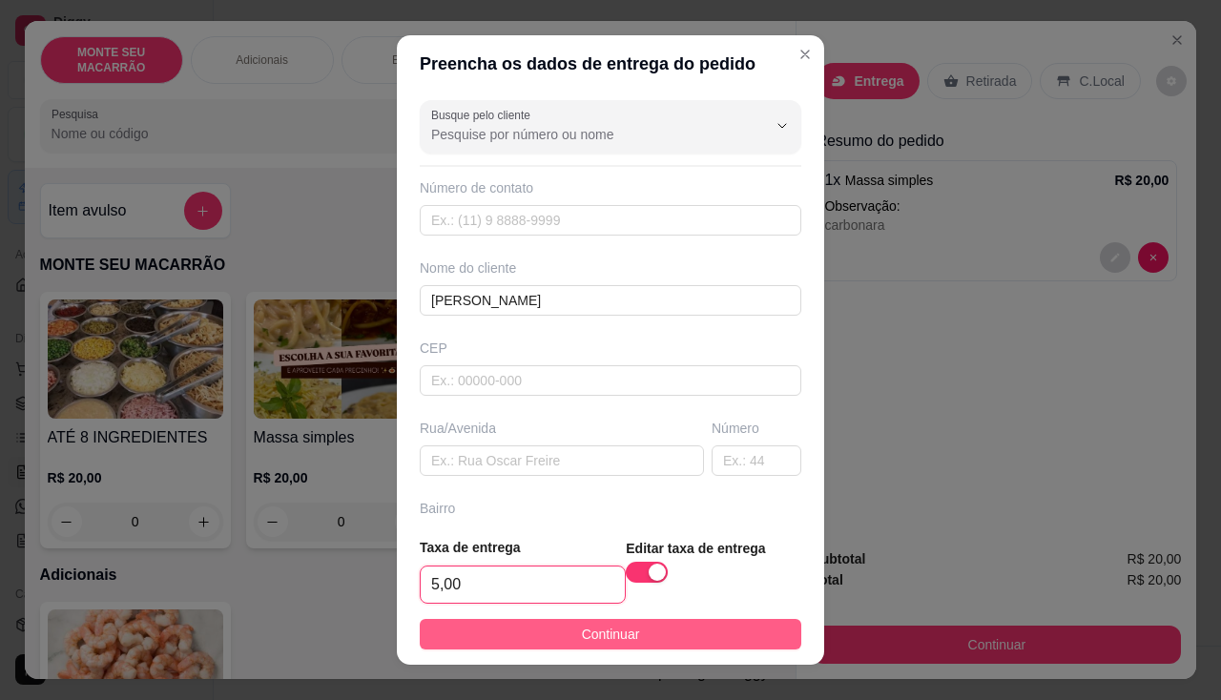
type input "5,00"
click at [544, 630] on button "Continuar" at bounding box center [611, 634] width 382 height 31
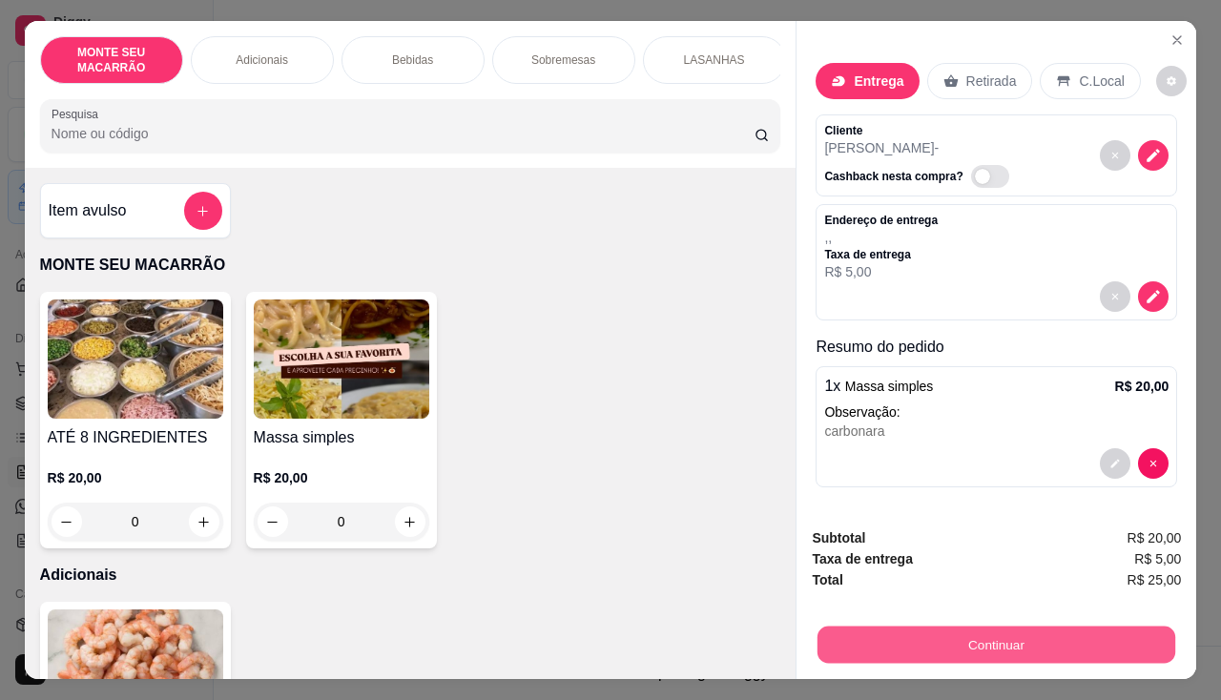
click at [1029, 641] on button "Continuar" at bounding box center [997, 645] width 358 height 37
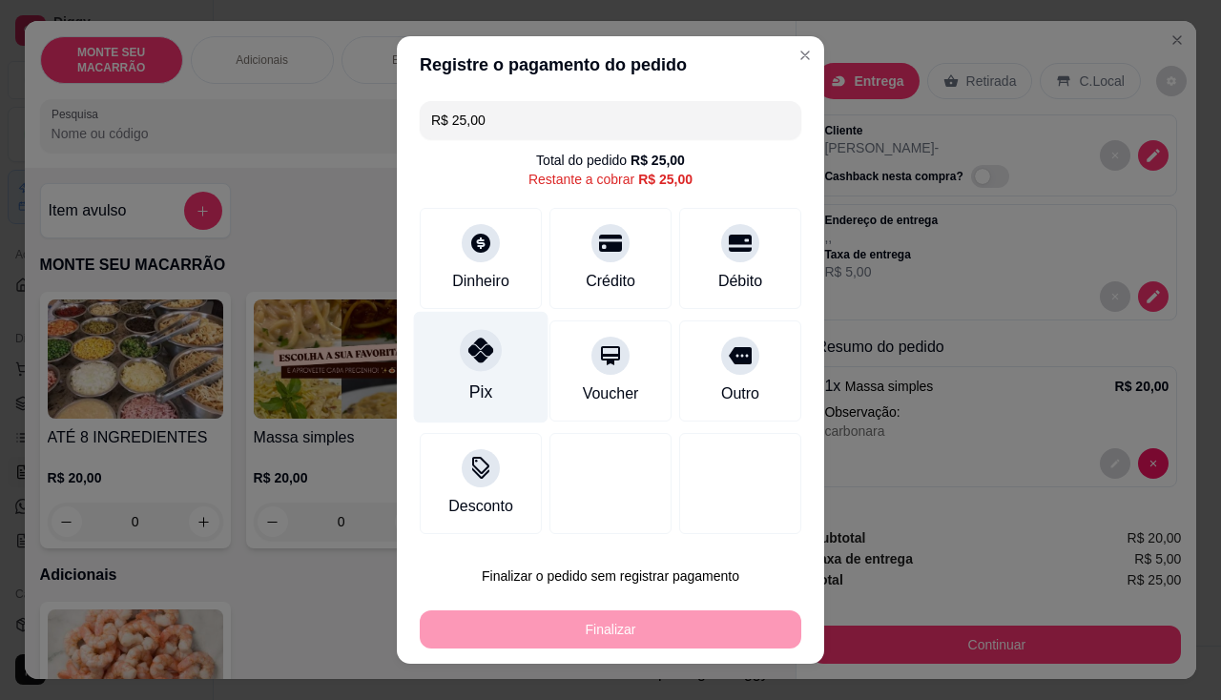
click at [468, 354] on icon at bounding box center [480, 350] width 25 height 25
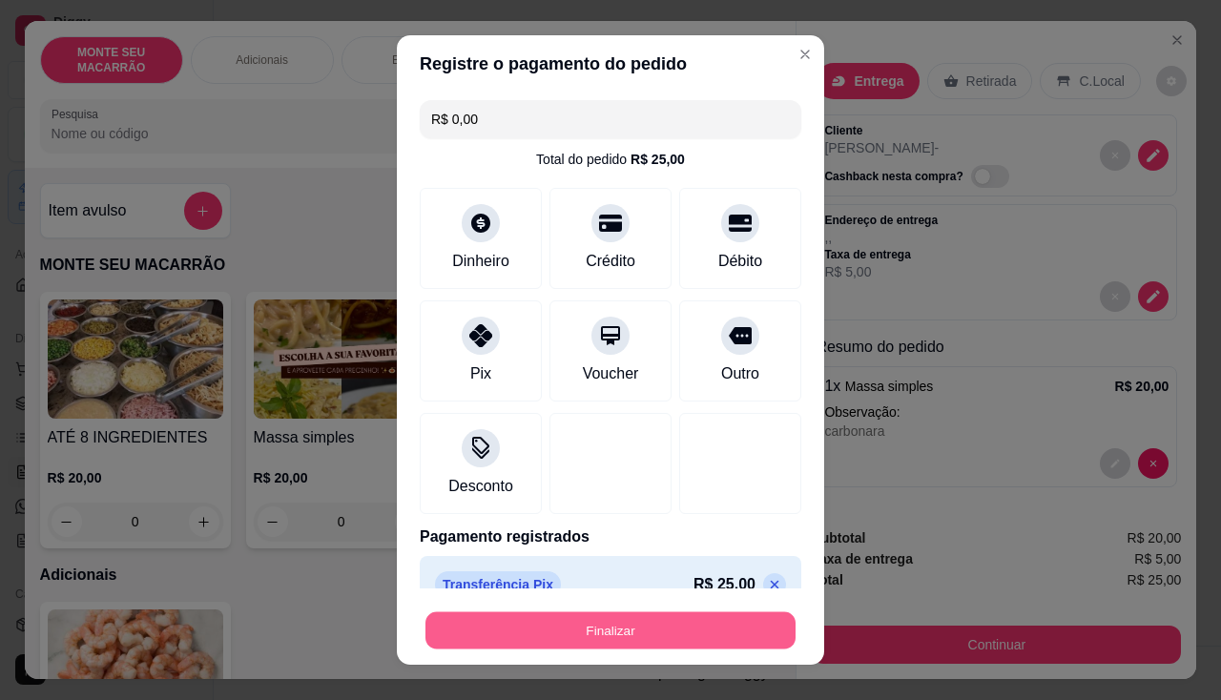
click at [554, 634] on button "Finalizar" at bounding box center [610, 630] width 370 height 37
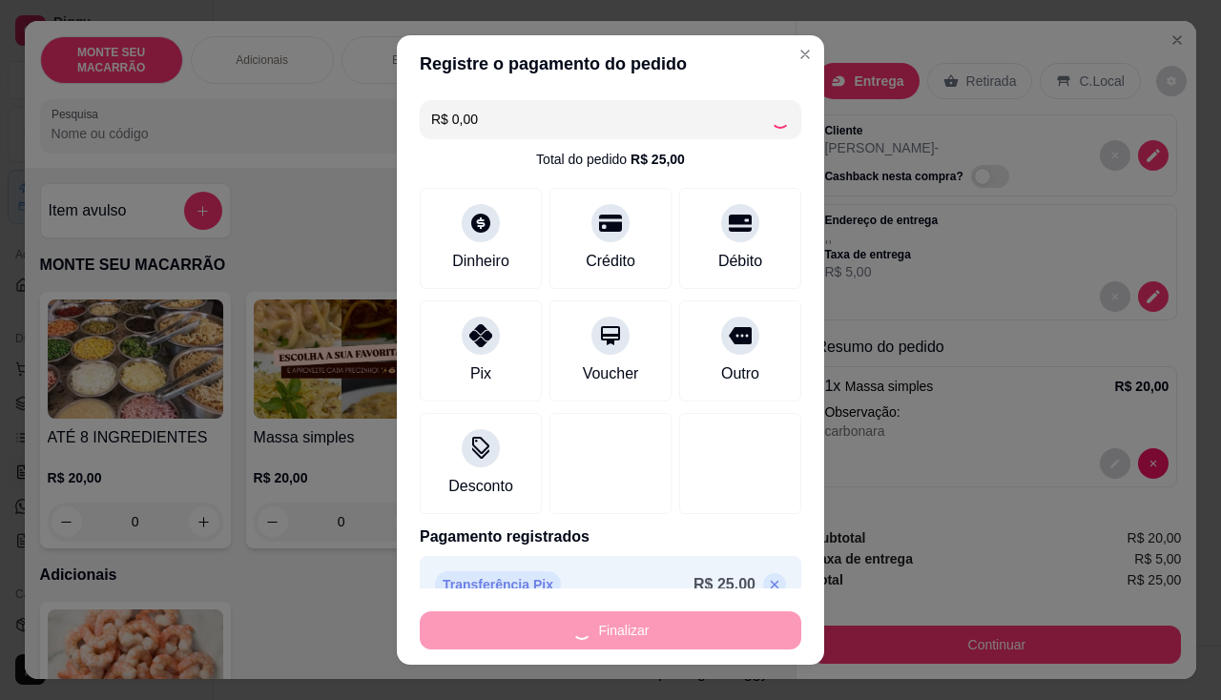
type input "-R$ 25,00"
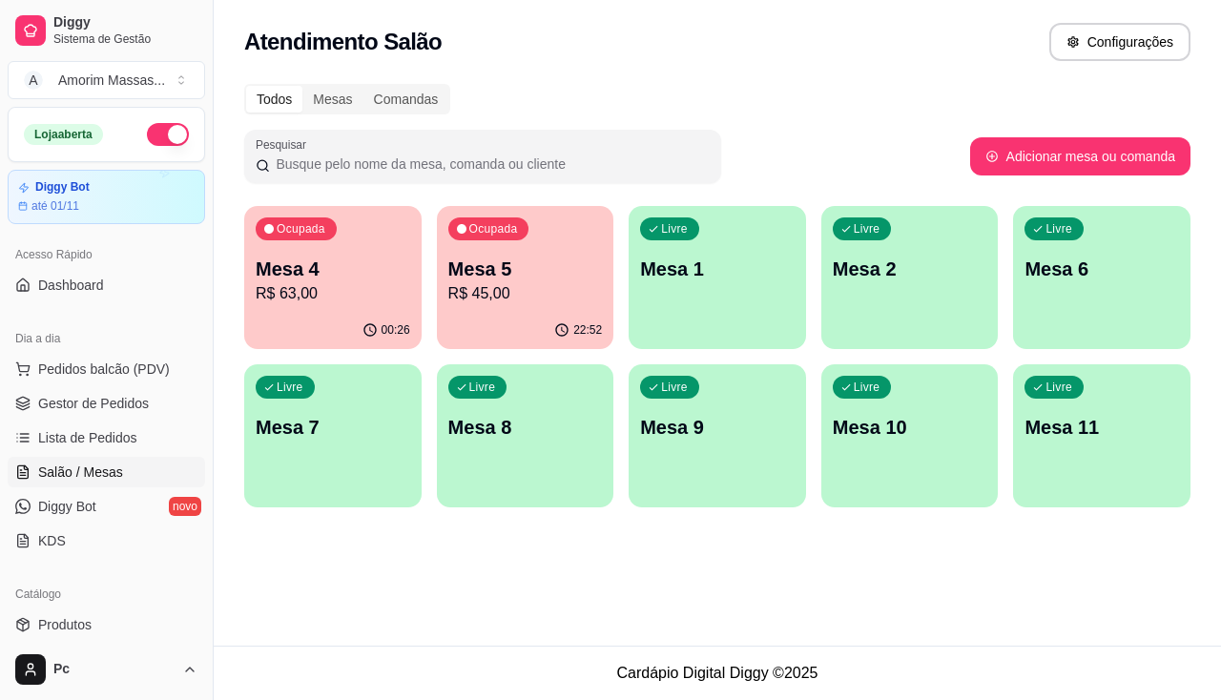
click at [356, 276] on p "Mesa 4" at bounding box center [333, 269] width 155 height 27
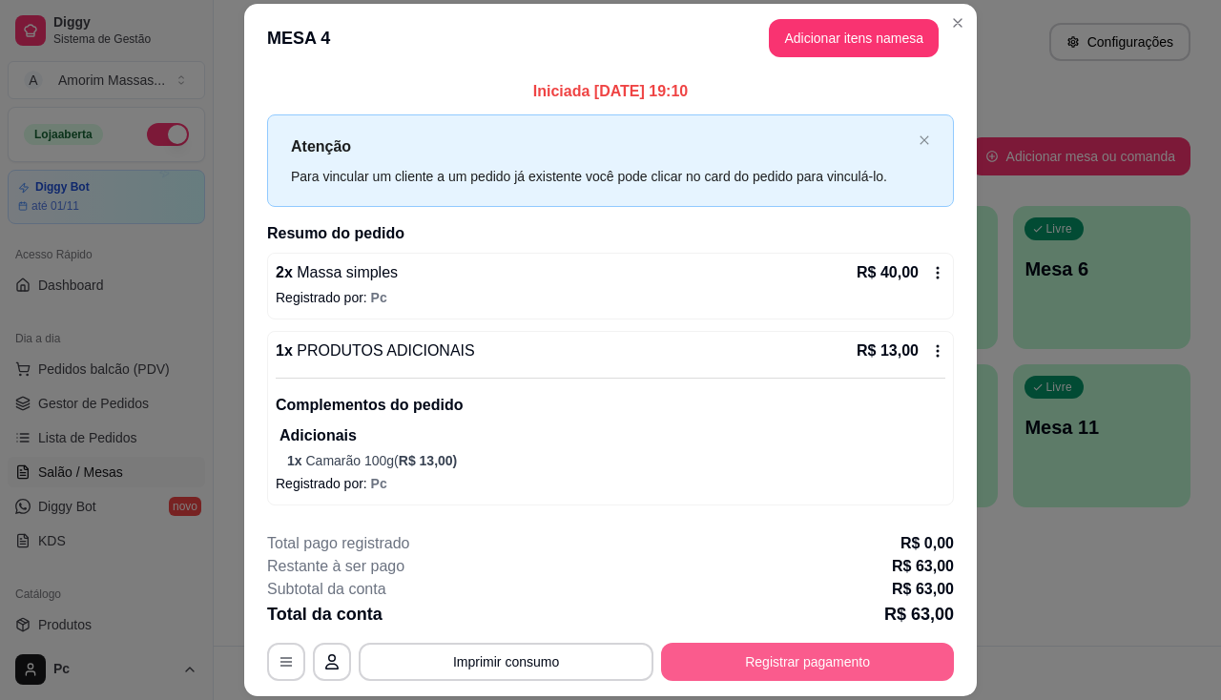
click at [711, 658] on button "Registrar pagamento" at bounding box center [807, 662] width 293 height 38
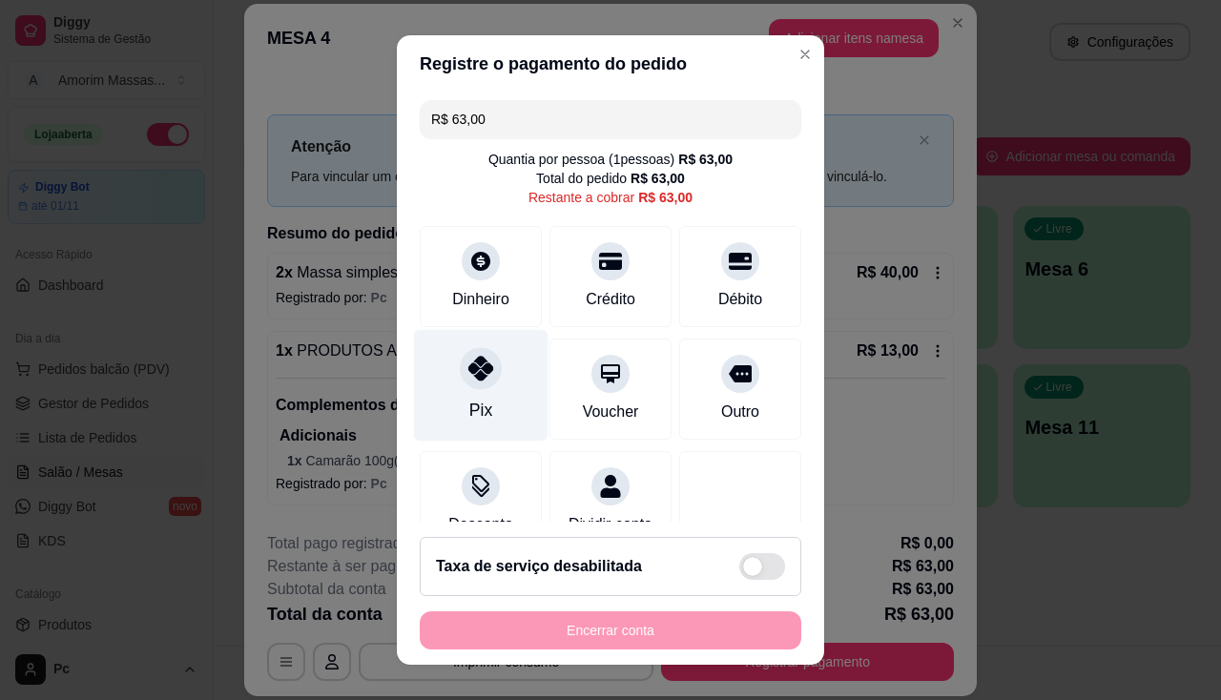
click at [460, 386] on div at bounding box center [481, 368] width 42 height 42
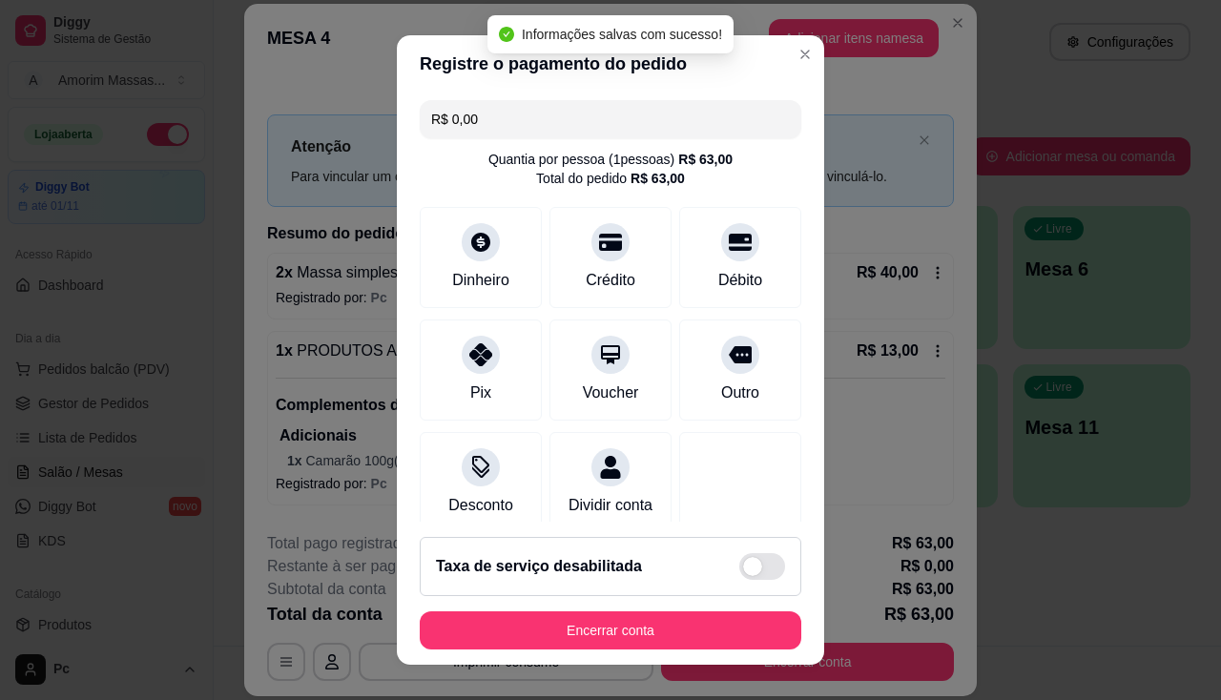
type input "R$ 0,00"
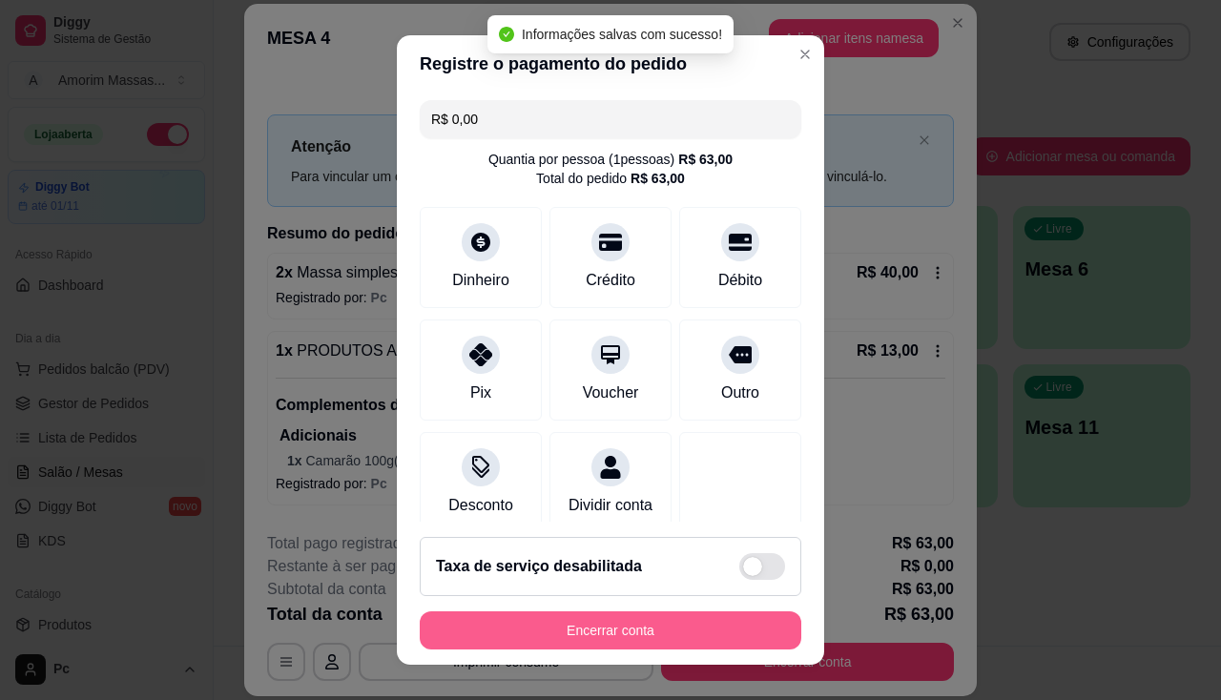
click at [560, 632] on button "Encerrar conta" at bounding box center [611, 631] width 382 height 38
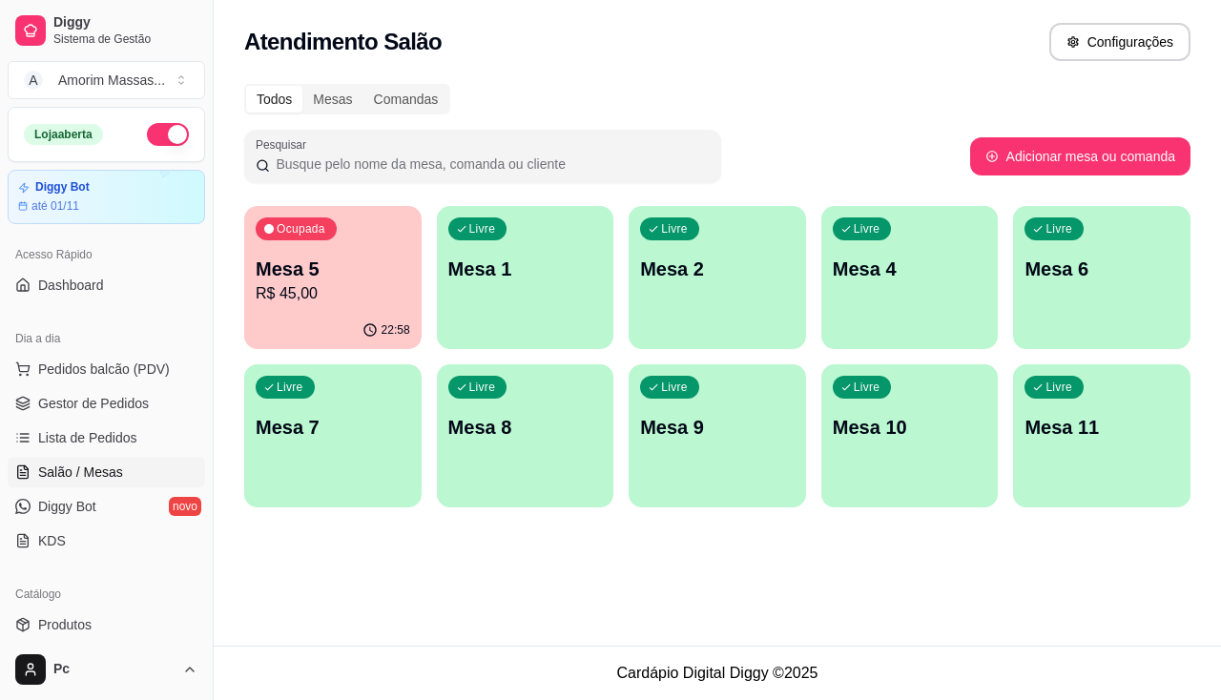
click at [388, 303] on p "R$ 45,00" at bounding box center [333, 293] width 155 height 23
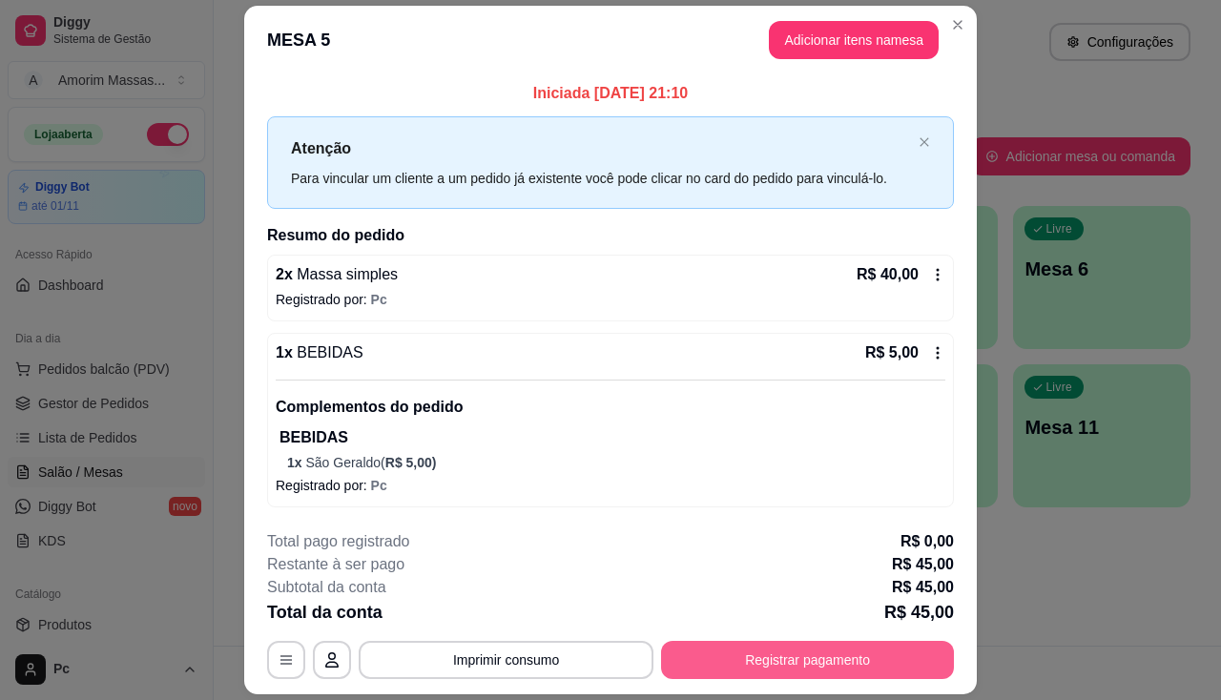
click at [823, 648] on button "Registrar pagamento" at bounding box center [807, 660] width 293 height 38
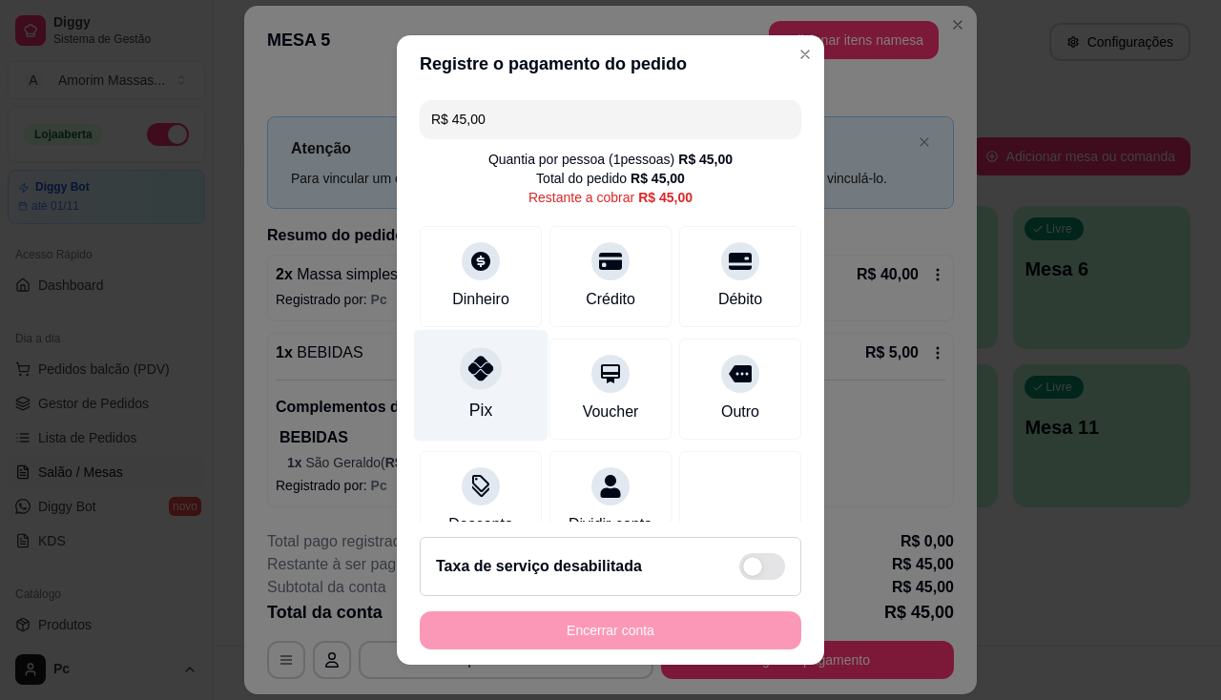
click at [467, 384] on div at bounding box center [481, 368] width 42 height 42
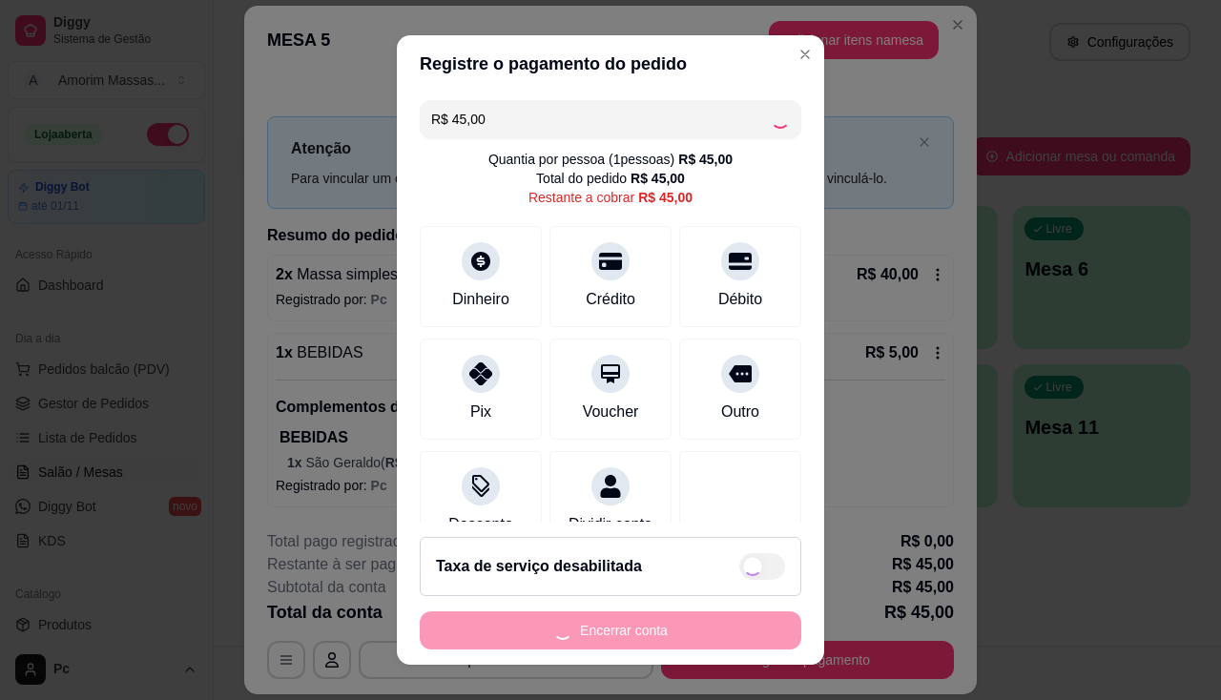
type input "R$ 0,00"
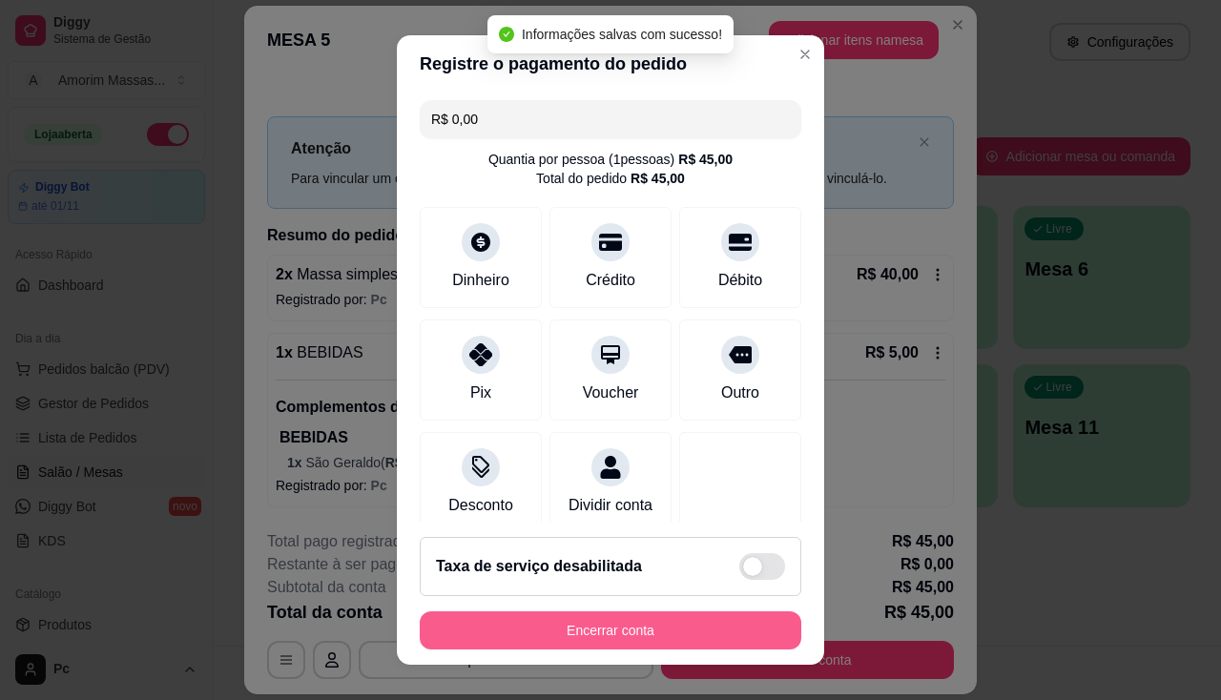
click at [622, 627] on button "Encerrar conta" at bounding box center [611, 631] width 382 height 38
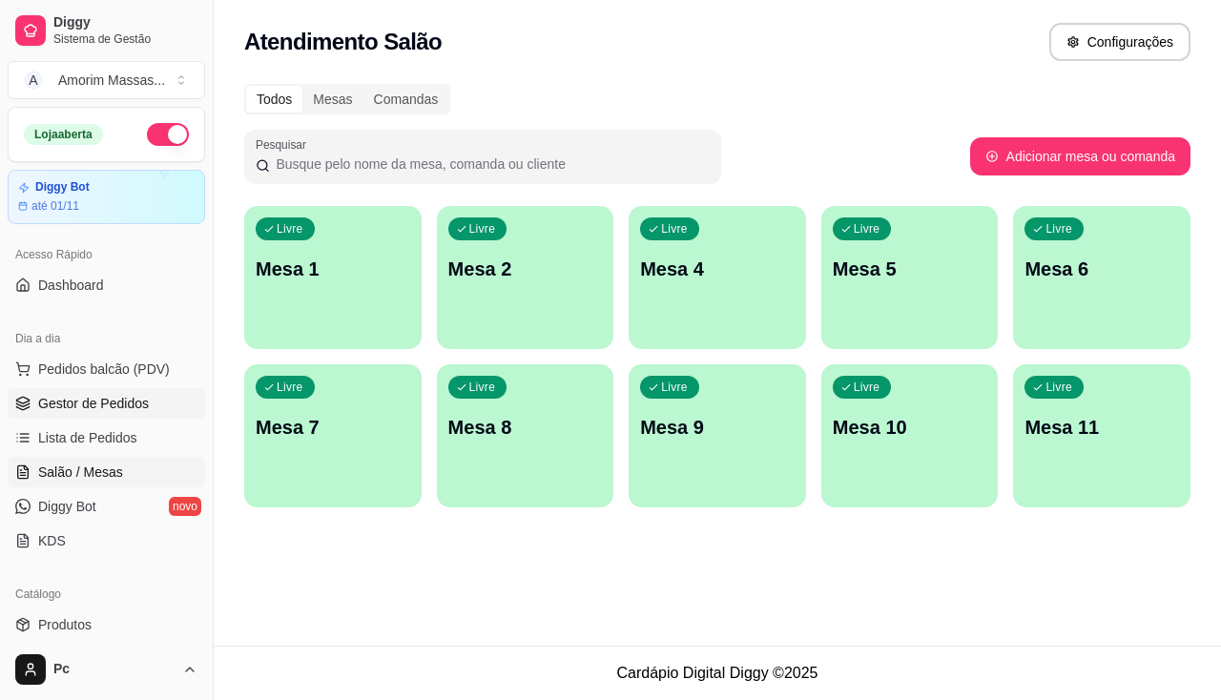
click at [70, 405] on span "Gestor de Pedidos" at bounding box center [93, 403] width 111 height 19
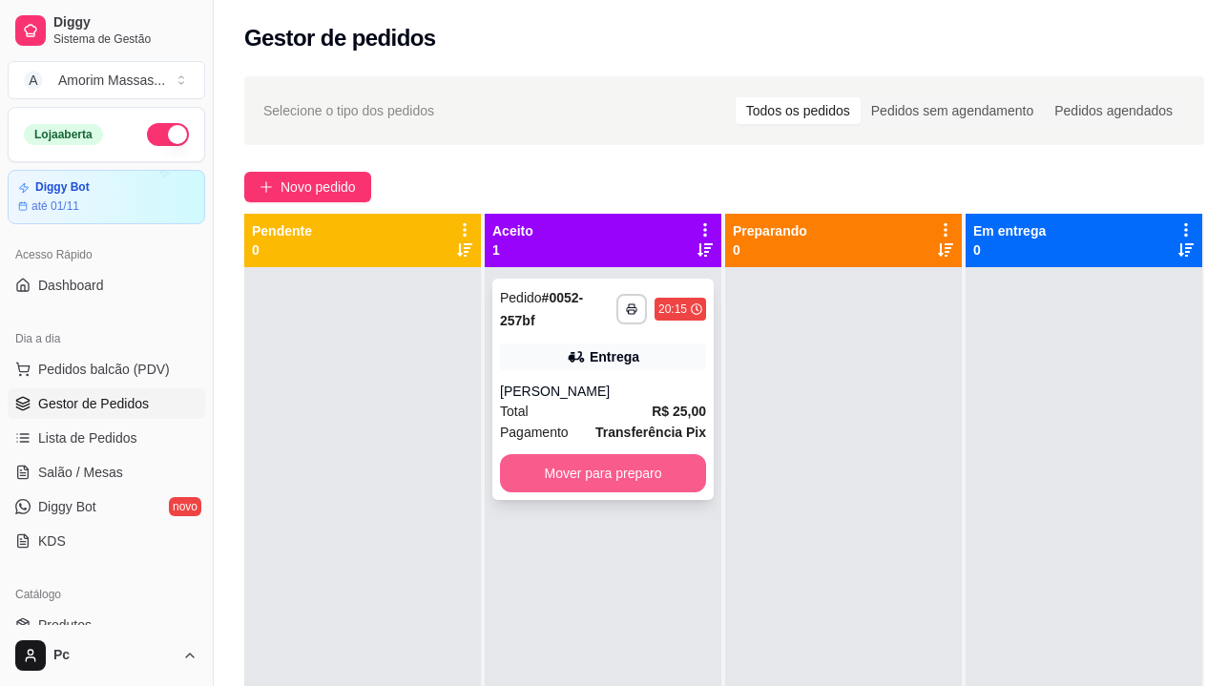
click at [555, 459] on button "Mover para preparo" at bounding box center [603, 473] width 206 height 38
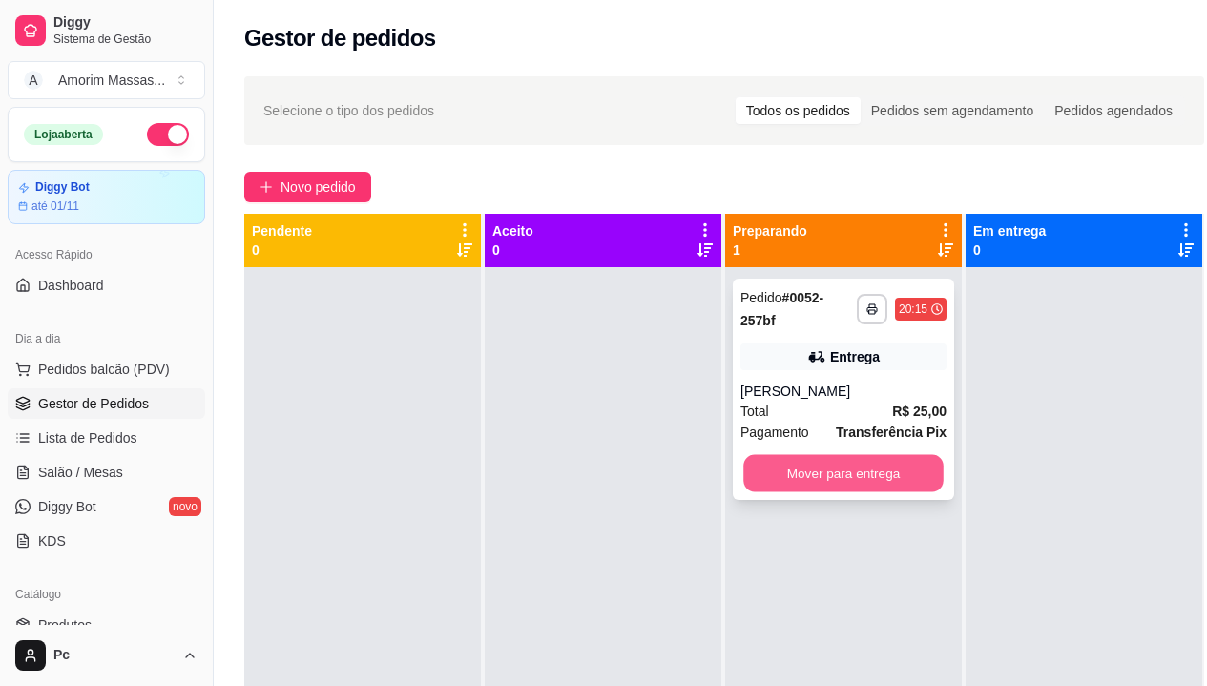
click at [849, 462] on button "Mover para entrega" at bounding box center [843, 473] width 200 height 37
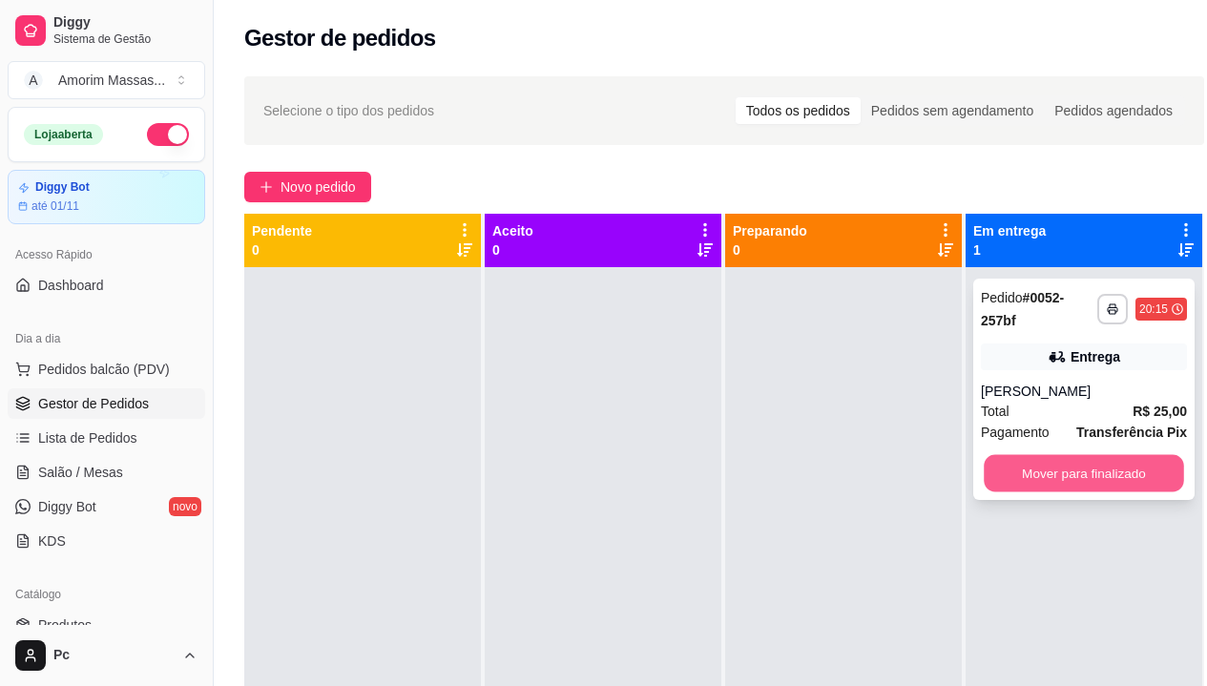
click at [1128, 467] on button "Mover para finalizado" at bounding box center [1084, 473] width 200 height 37
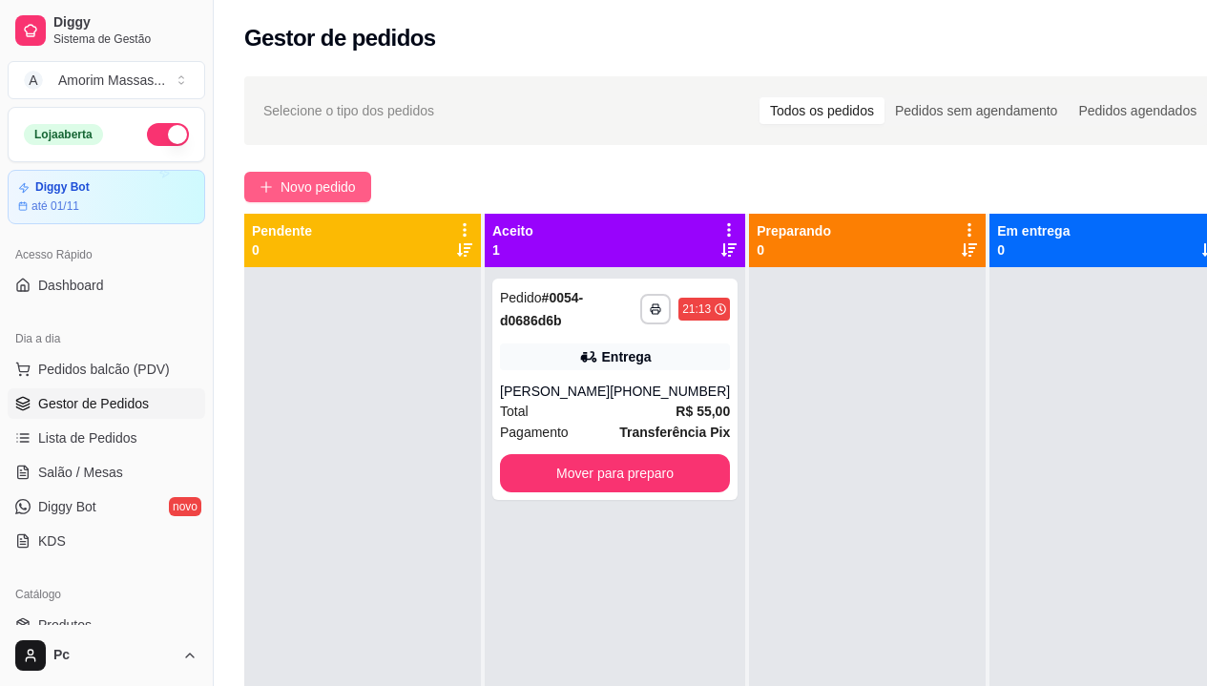
click at [283, 185] on span "Novo pedido" at bounding box center [317, 186] width 75 height 21
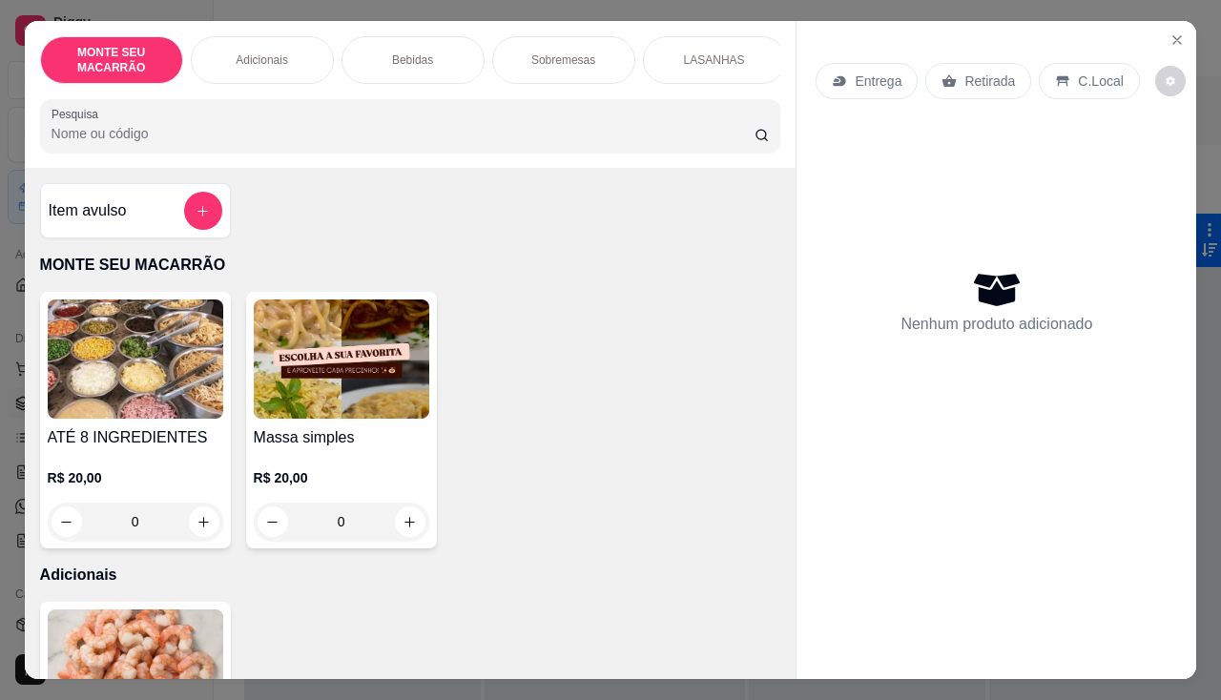
click at [295, 370] on img at bounding box center [342, 359] width 176 height 119
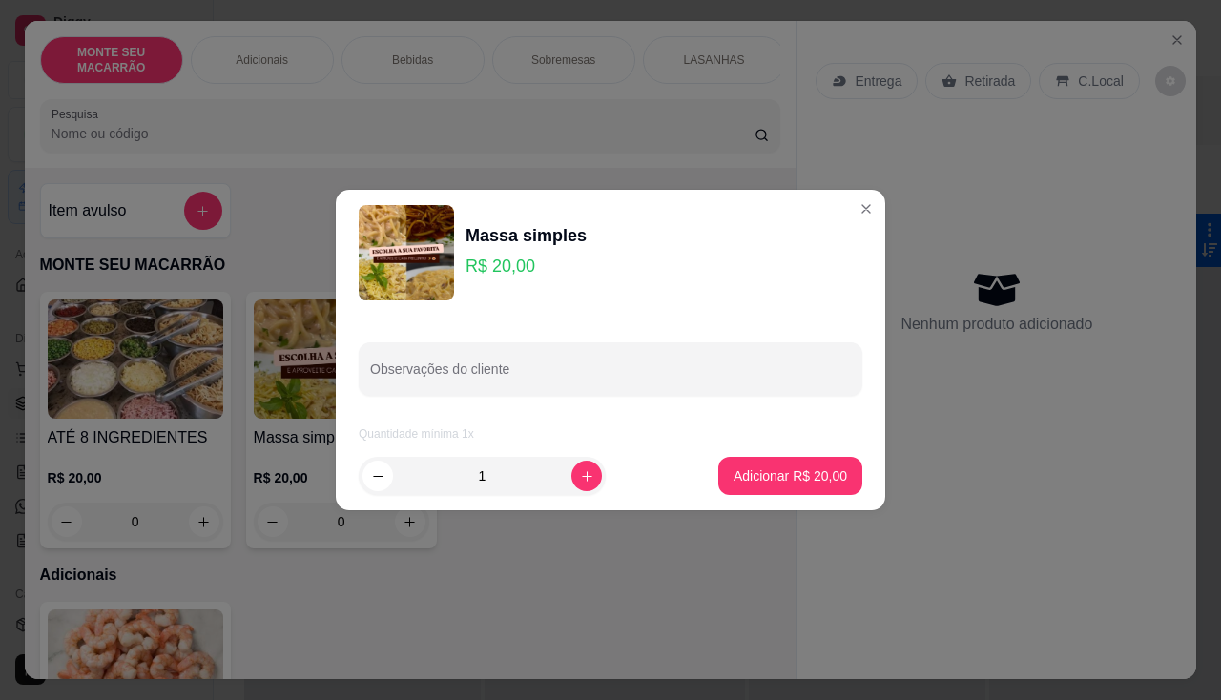
click at [734, 488] on button "Adicionar R$ 20,00" at bounding box center [790, 476] width 144 height 38
type input "1"
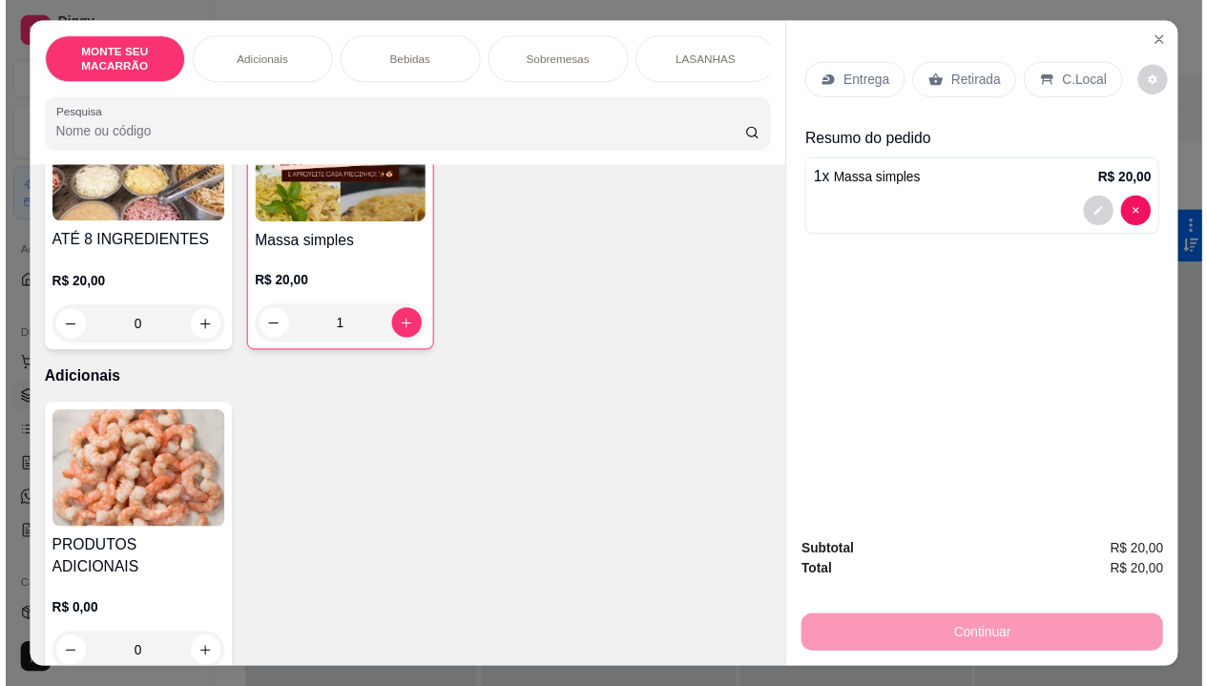
scroll to position [382, 0]
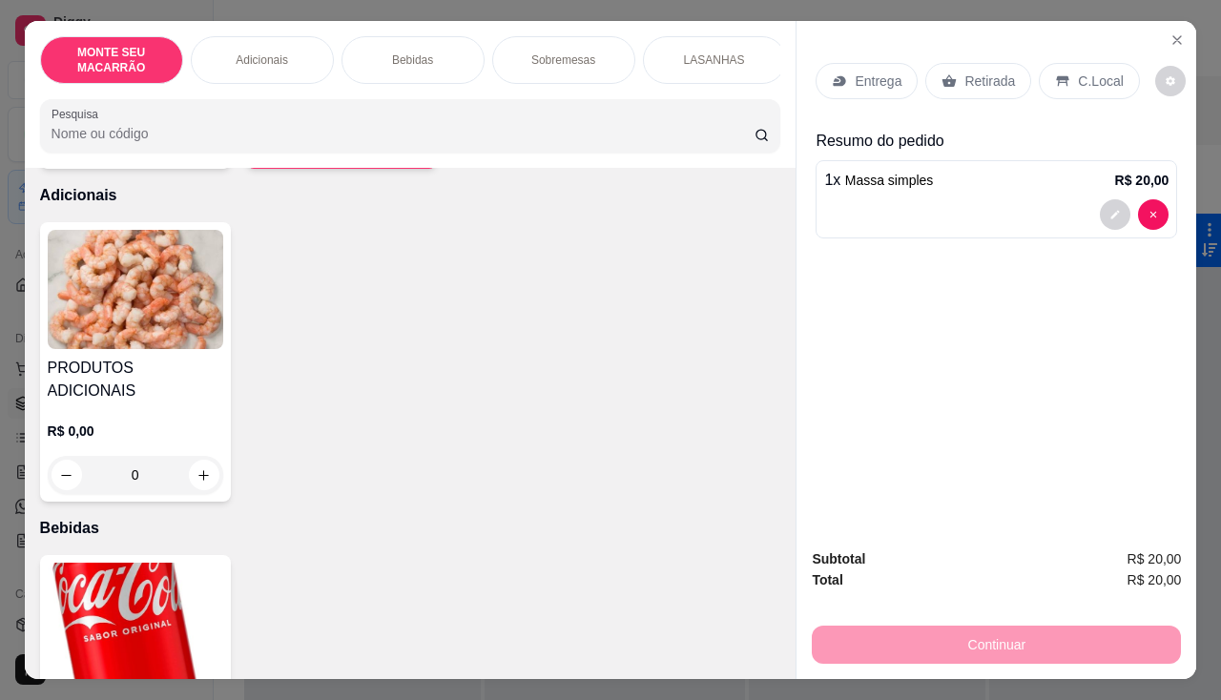
click at [145, 291] on img at bounding box center [136, 289] width 176 height 119
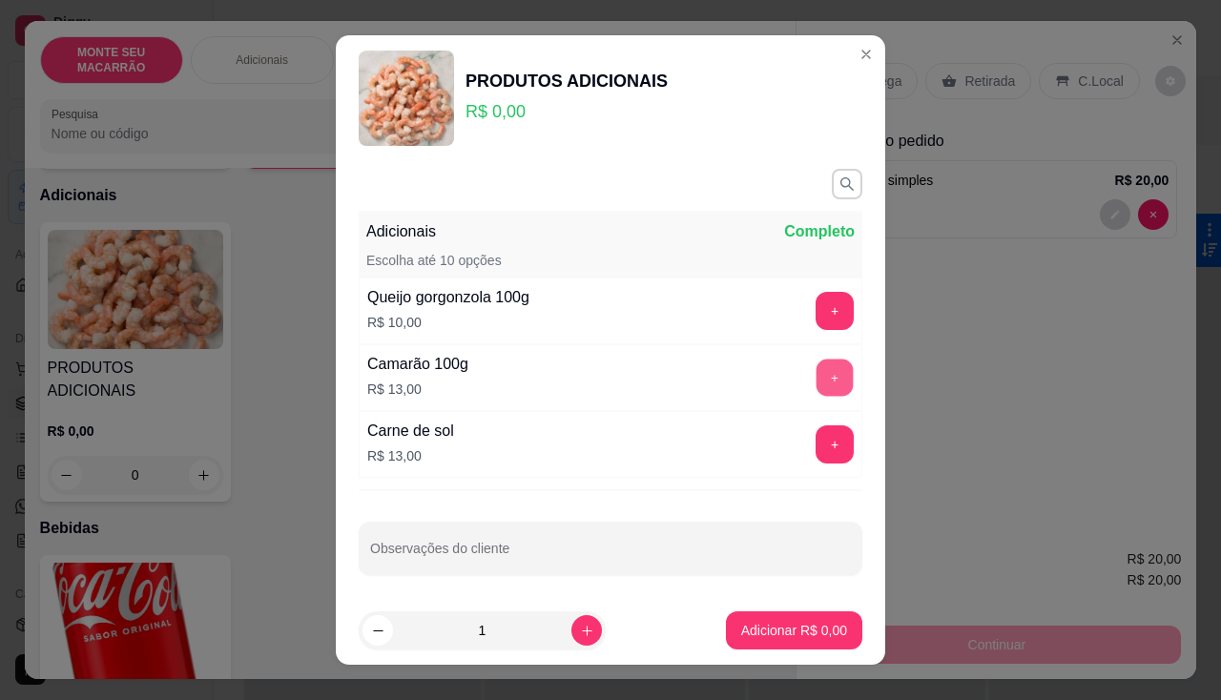
click at [817, 387] on button "+" at bounding box center [835, 377] width 37 height 37
click at [788, 625] on p "Adicionar R$ 13,00" at bounding box center [791, 630] width 114 height 19
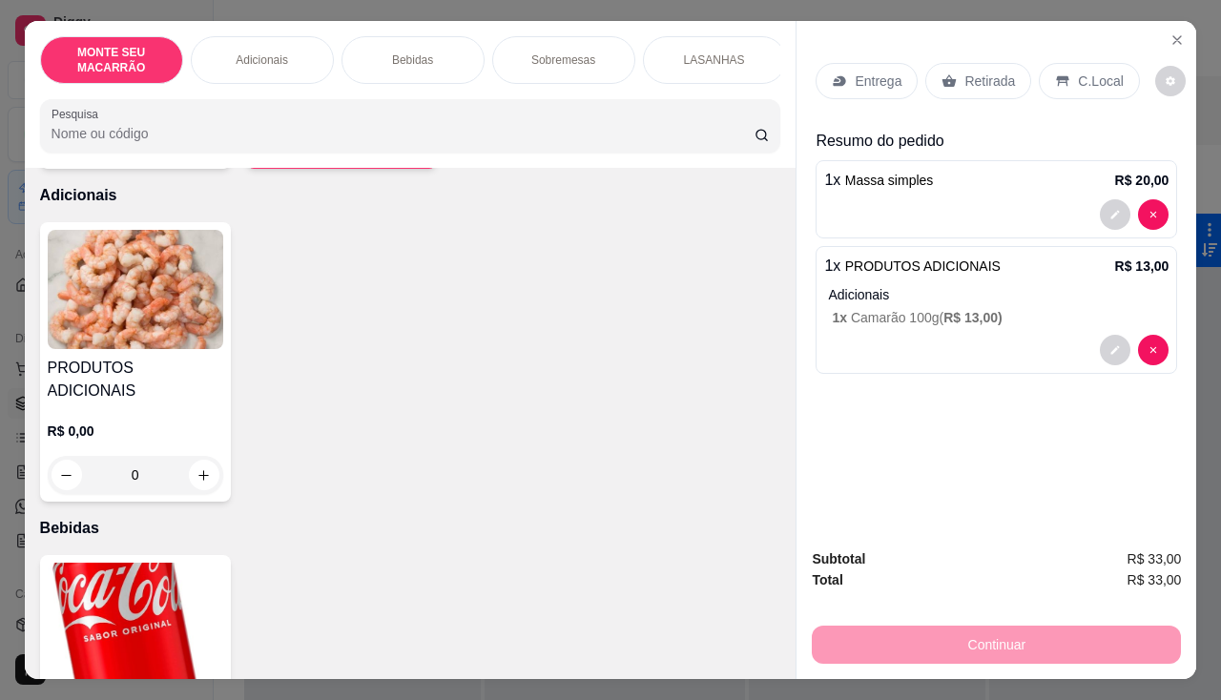
click at [866, 73] on p "Entrega" at bounding box center [878, 81] width 47 height 19
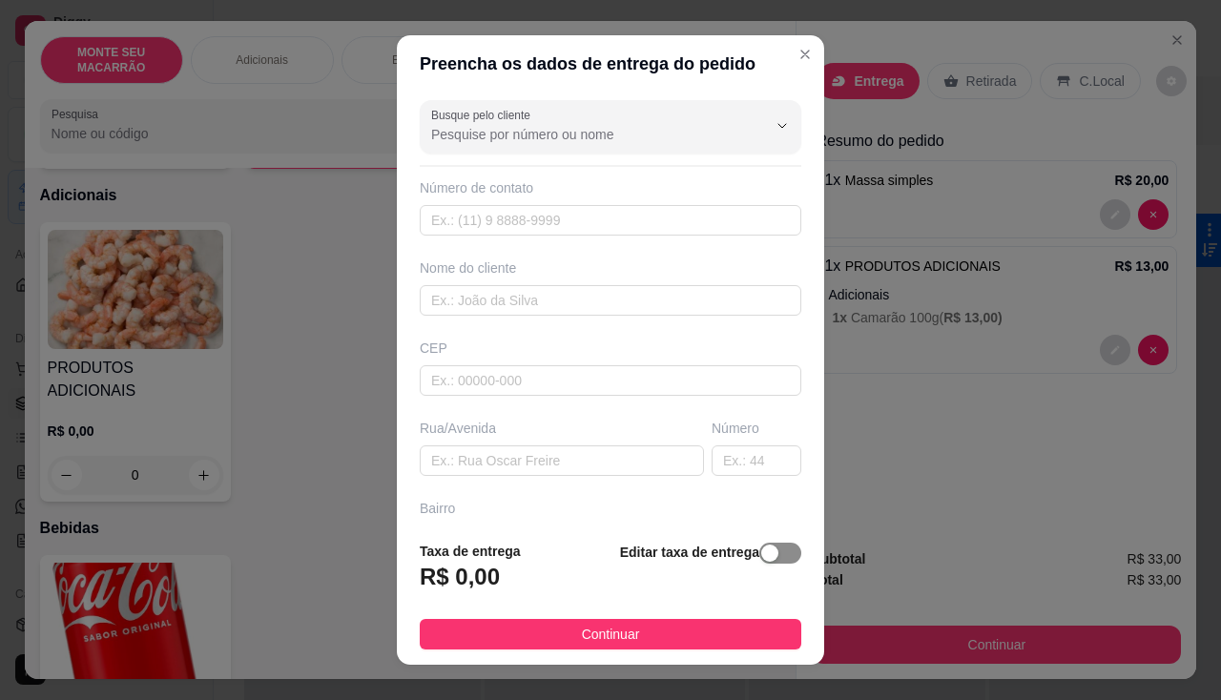
click at [765, 550] on span "button" at bounding box center [780, 553] width 42 height 21
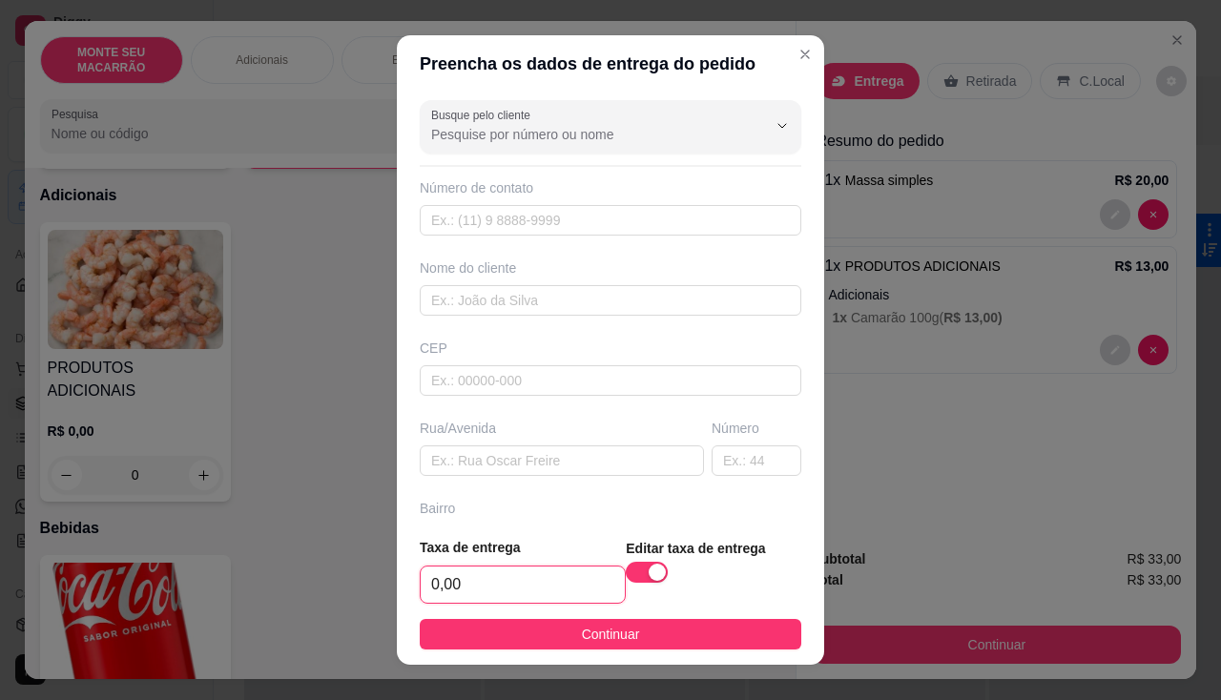
click at [539, 581] on input "0,00" at bounding box center [523, 585] width 204 height 36
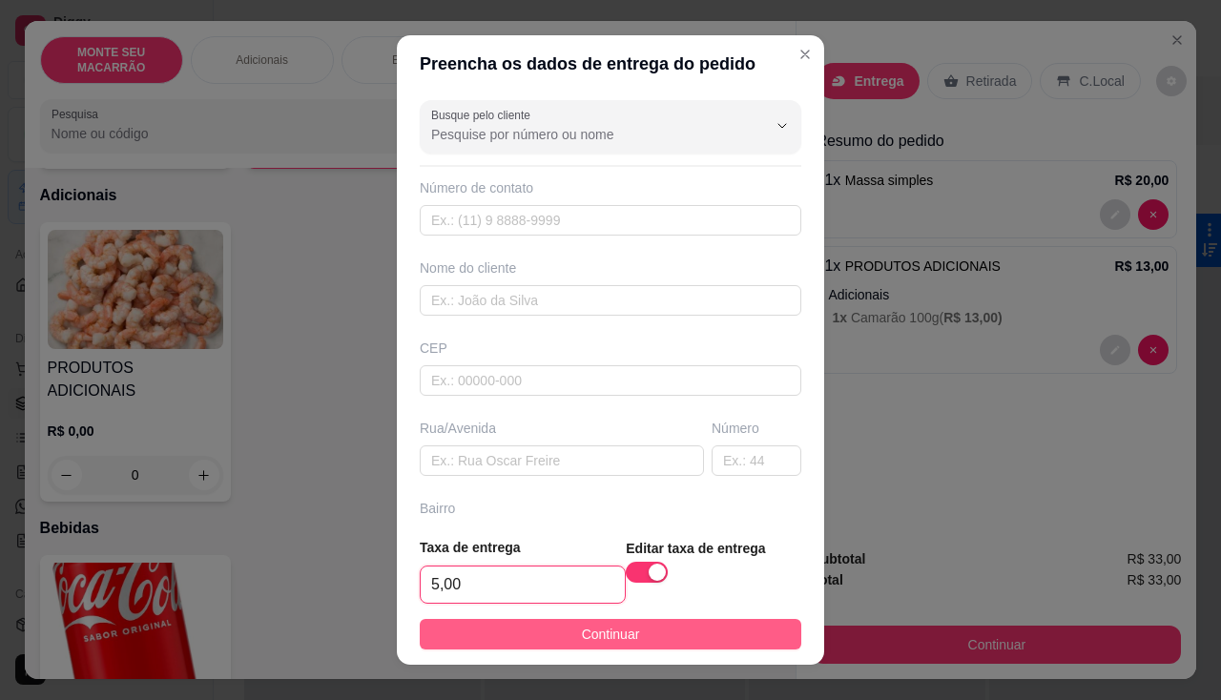
type input "5,00"
click at [535, 644] on button "Continuar" at bounding box center [611, 634] width 382 height 31
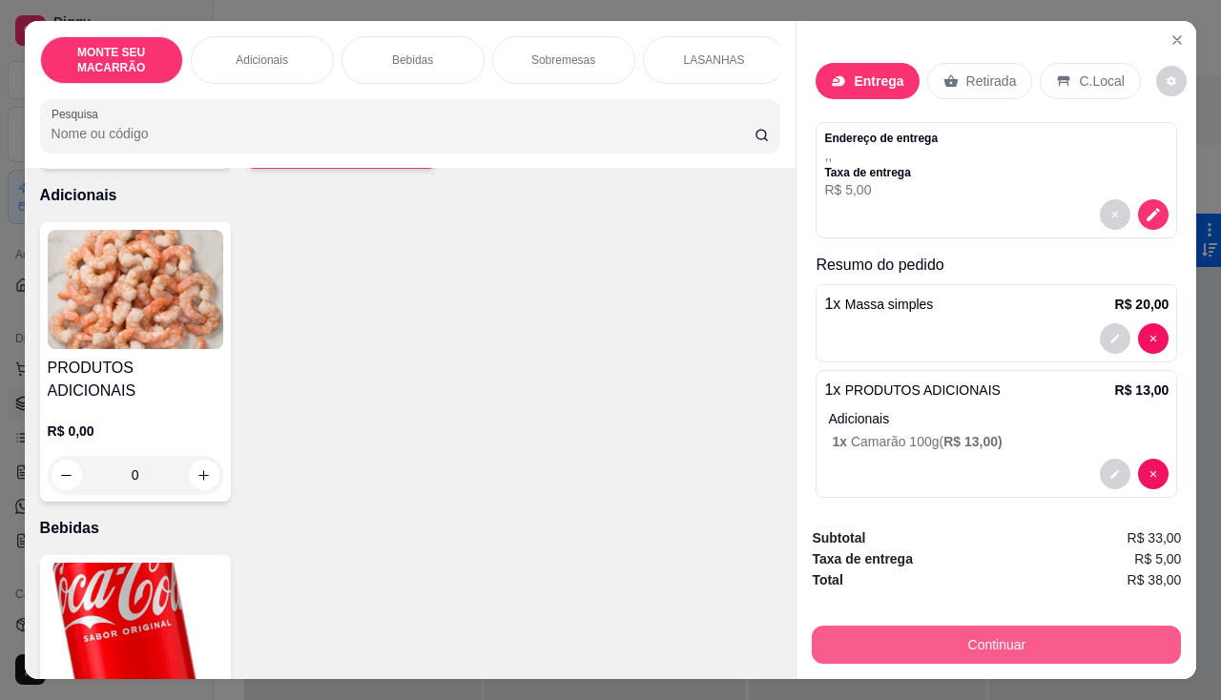
click at [934, 642] on button "Continuar" at bounding box center [996, 645] width 369 height 38
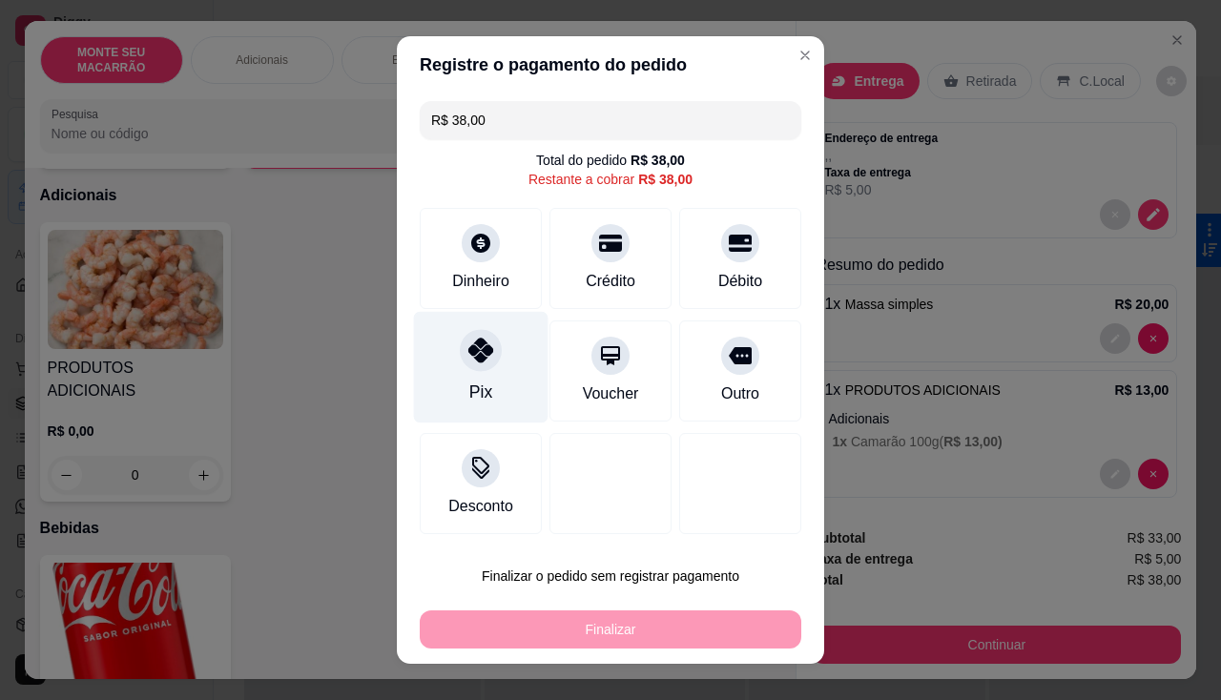
click at [479, 360] on icon at bounding box center [480, 350] width 25 height 25
type input "R$ 0,00"
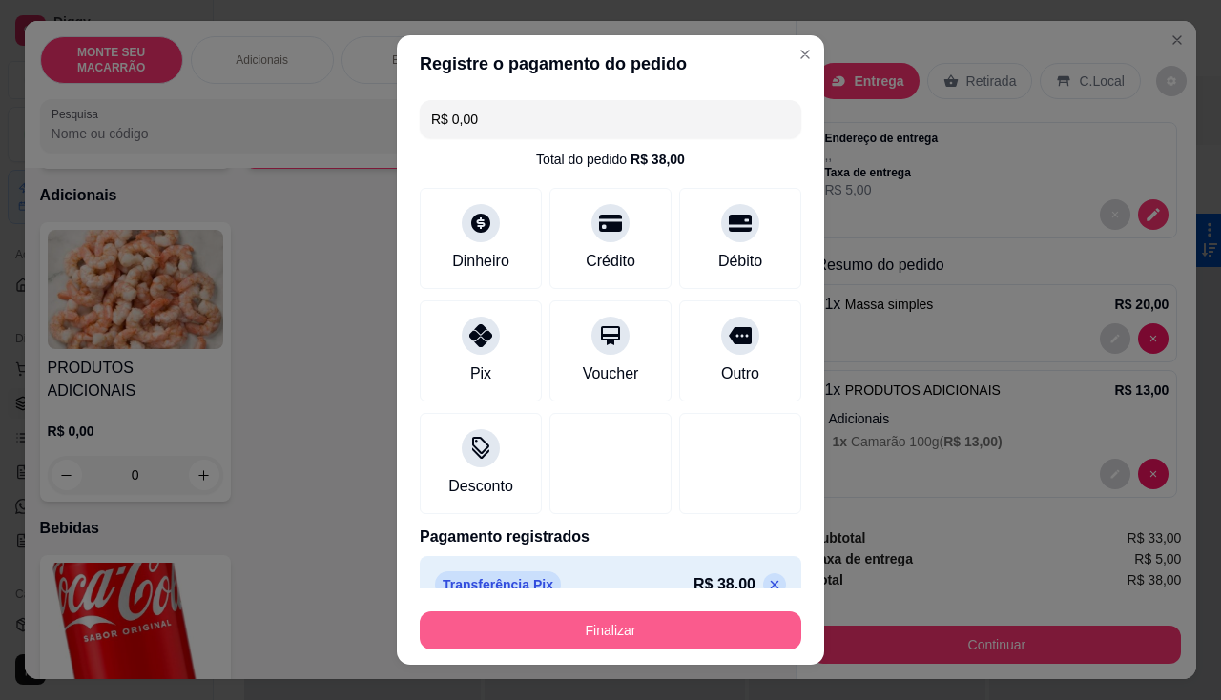
click at [674, 621] on button "Finalizar" at bounding box center [611, 631] width 382 height 38
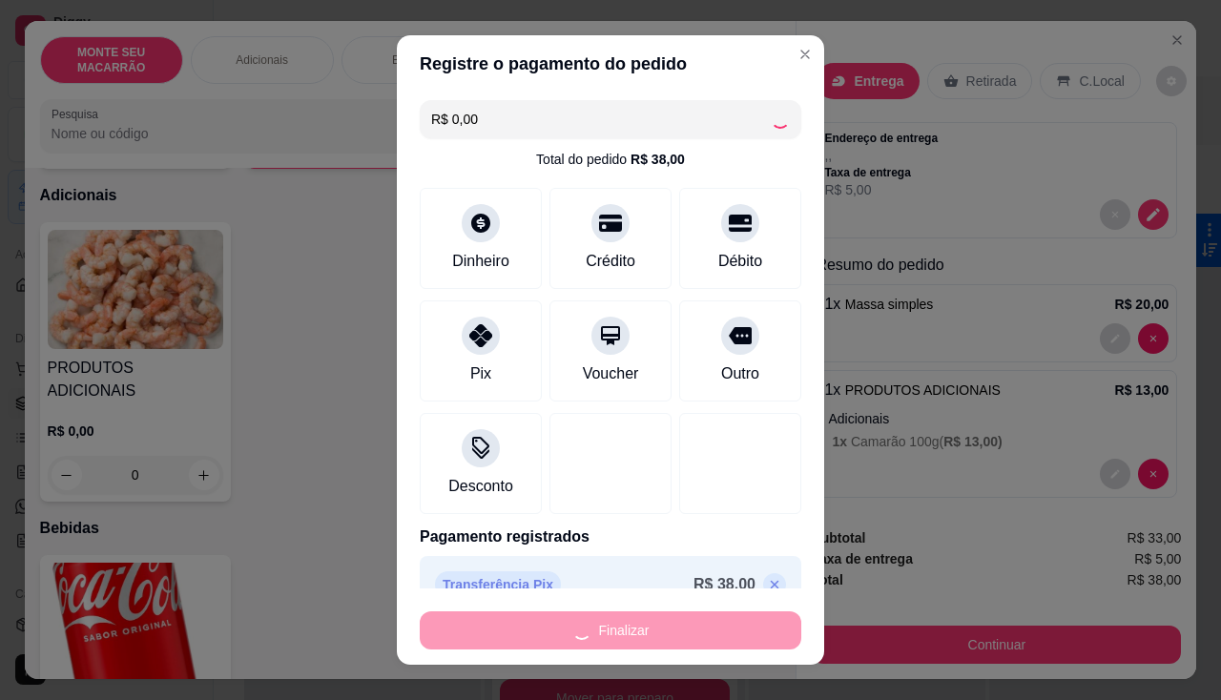
type input "0"
type input "-R$ 38,00"
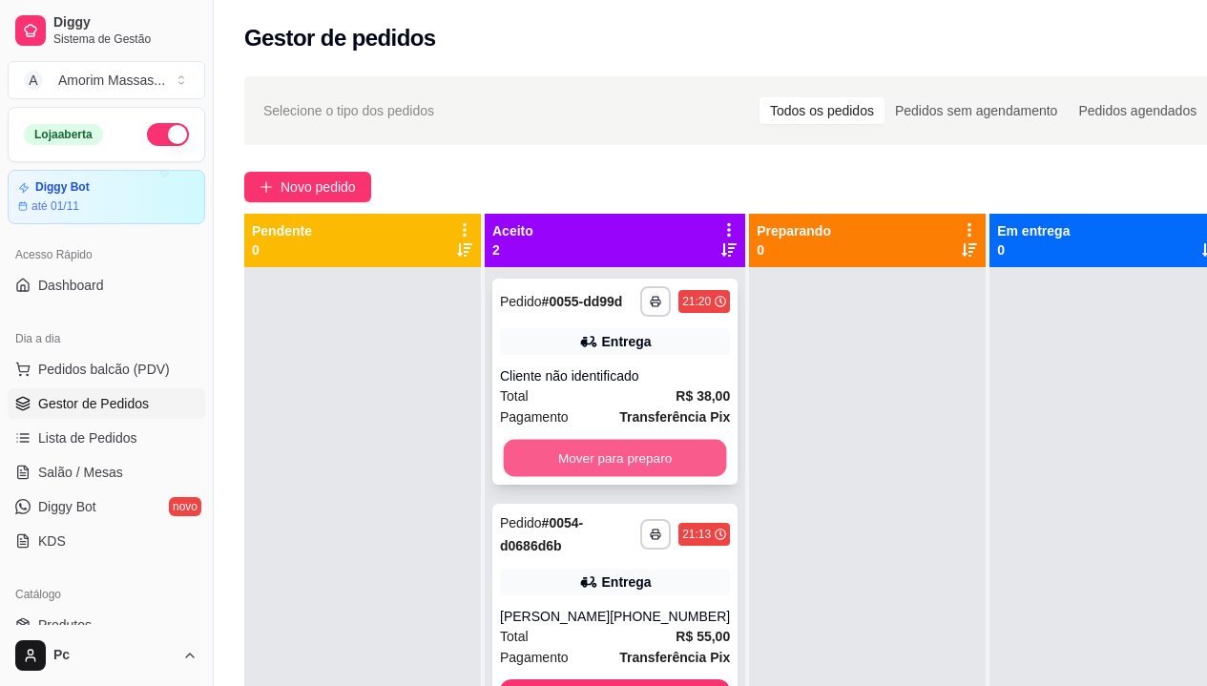
click at [588, 477] on button "Mover para preparo" at bounding box center [615, 458] width 223 height 37
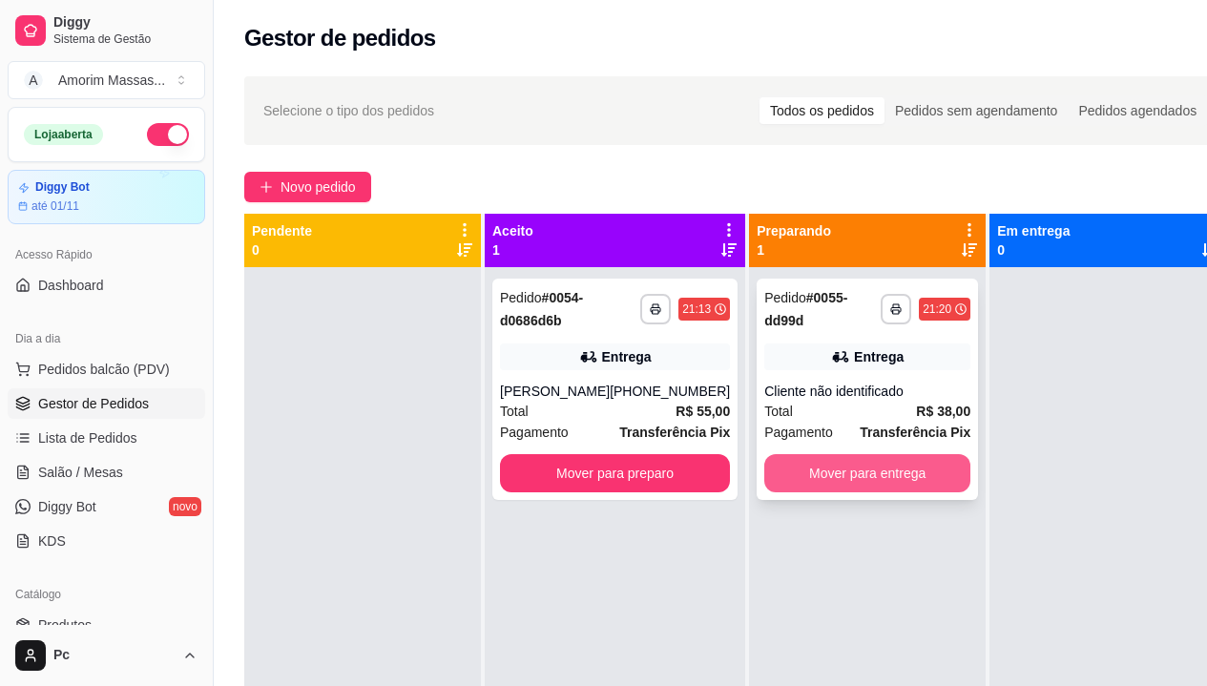
click at [808, 471] on button "Mover para entrega" at bounding box center [867, 473] width 206 height 38
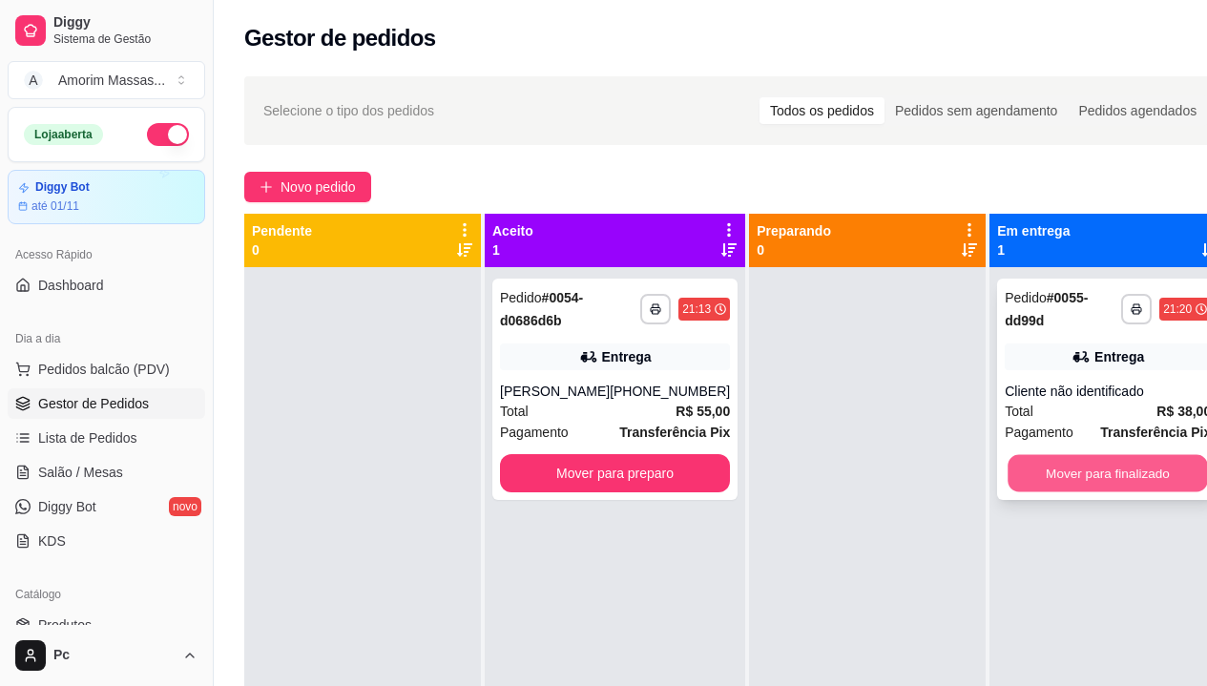
click at [1071, 486] on button "Mover para finalizado" at bounding box center [1107, 473] width 200 height 37
